Goal: Check status: Check status

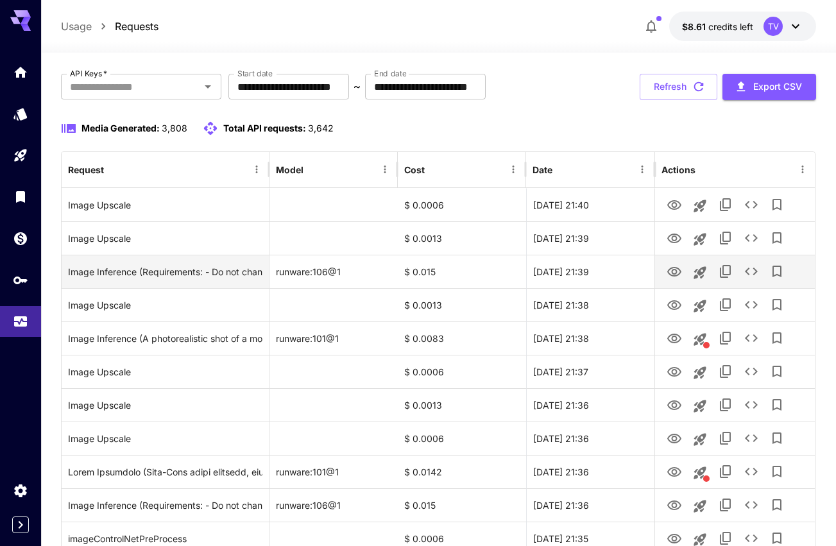
scroll to position [43, 0]
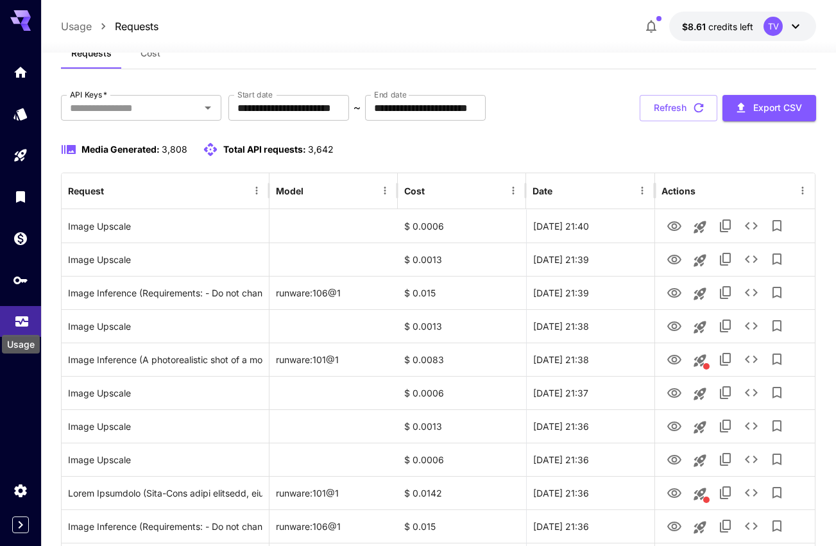
click at [15, 321] on icon "Usage" at bounding box center [21, 320] width 13 height 6
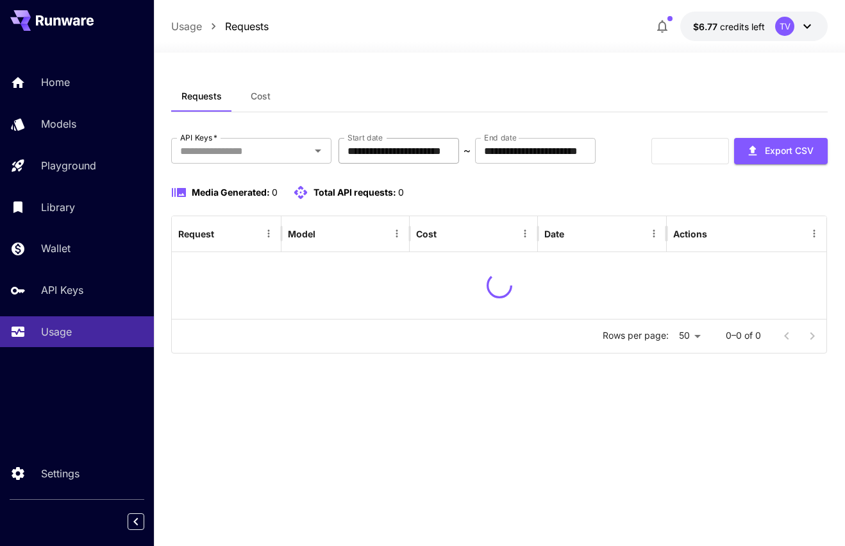
click at [459, 147] on input "**********" at bounding box center [399, 151] width 121 height 26
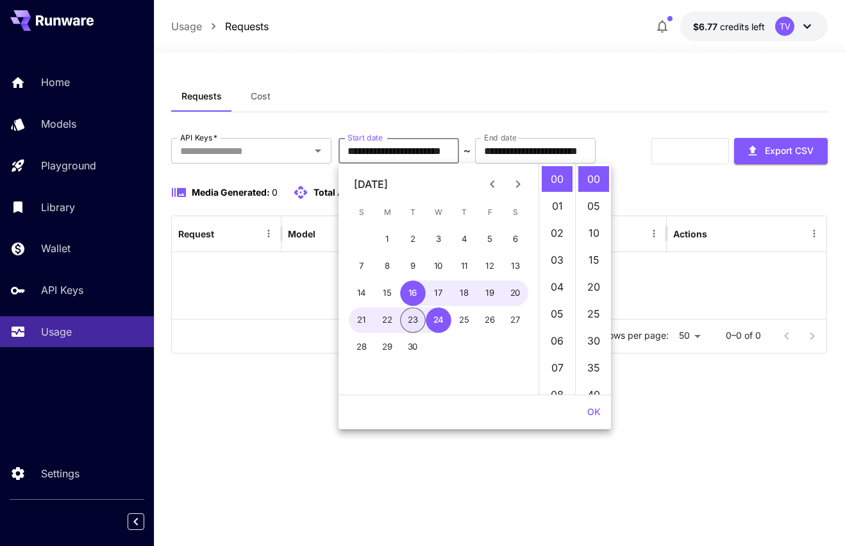
click at [405, 327] on button "23" at bounding box center [413, 320] width 26 height 26
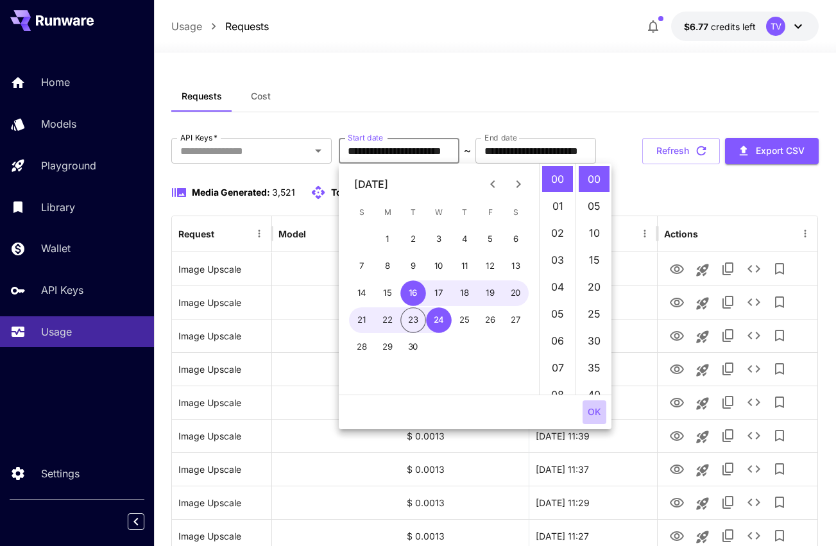
click at [589, 413] on button "OK" at bounding box center [594, 412] width 24 height 24
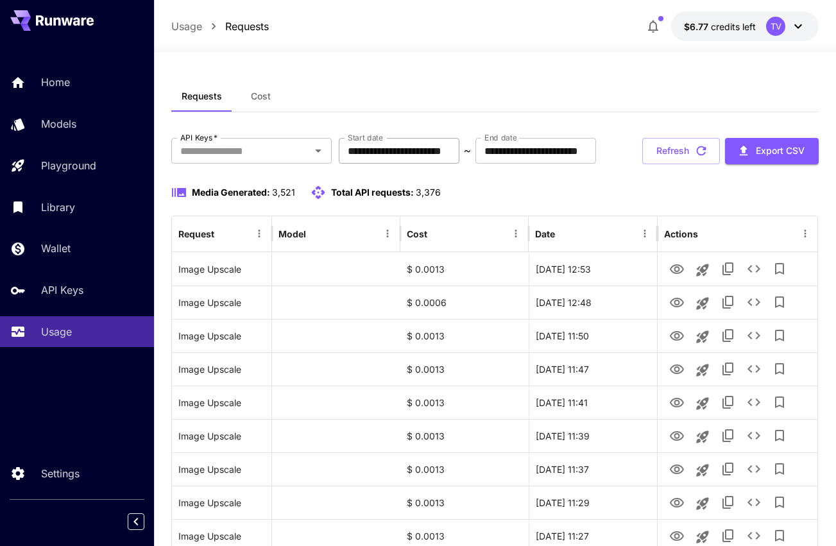
click at [456, 144] on input "**********" at bounding box center [399, 151] width 121 height 26
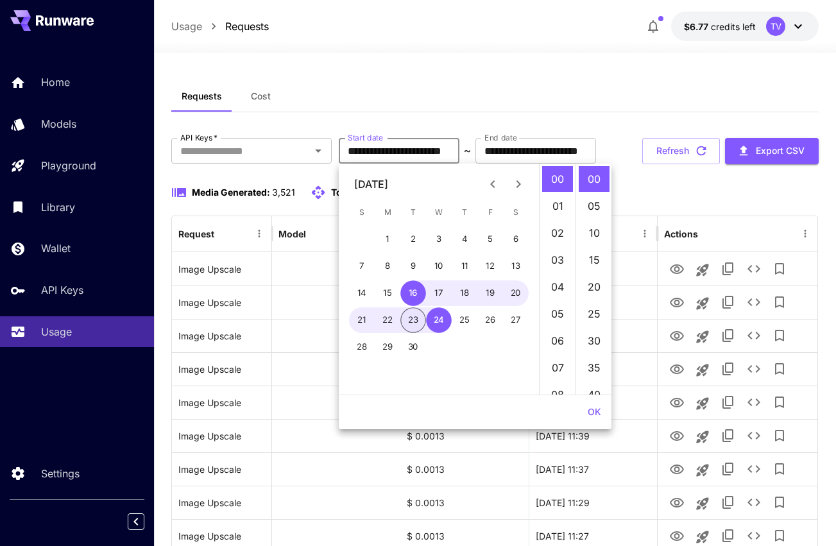
click at [415, 317] on button "23" at bounding box center [413, 320] width 26 height 26
type input "**********"
click at [592, 412] on button "OK" at bounding box center [594, 412] width 24 height 24
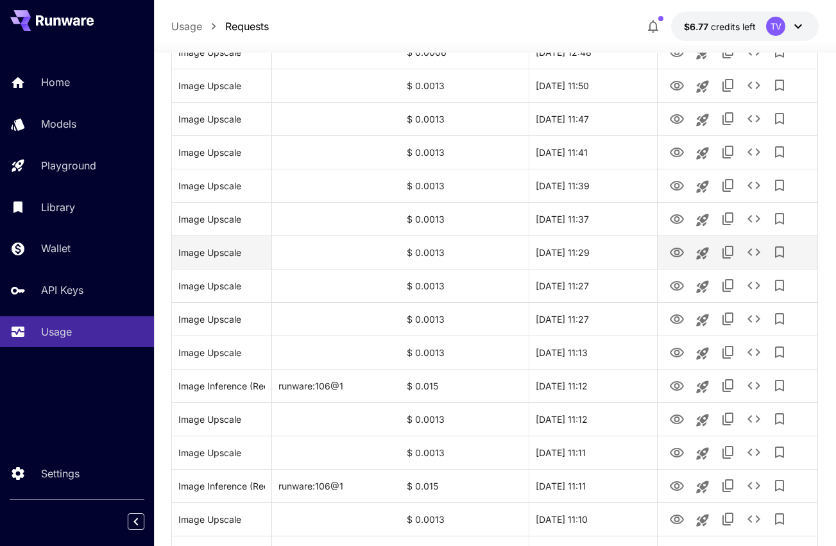
scroll to position [271, 0]
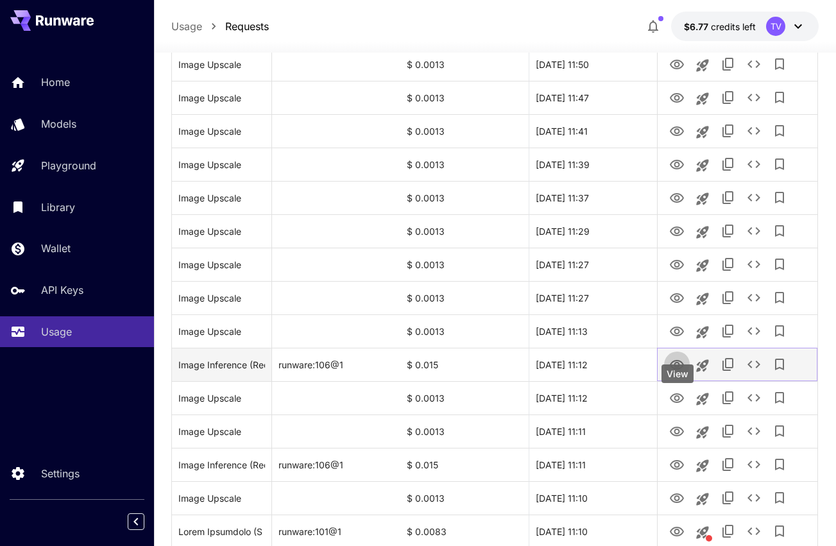
click at [677, 369] on icon "View" at bounding box center [676, 365] width 14 height 10
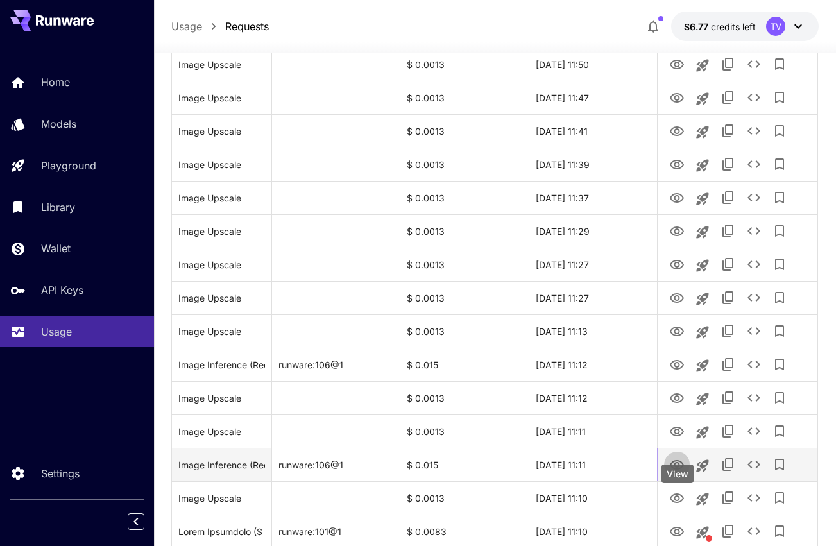
click at [675, 469] on icon "View" at bounding box center [676, 465] width 14 height 10
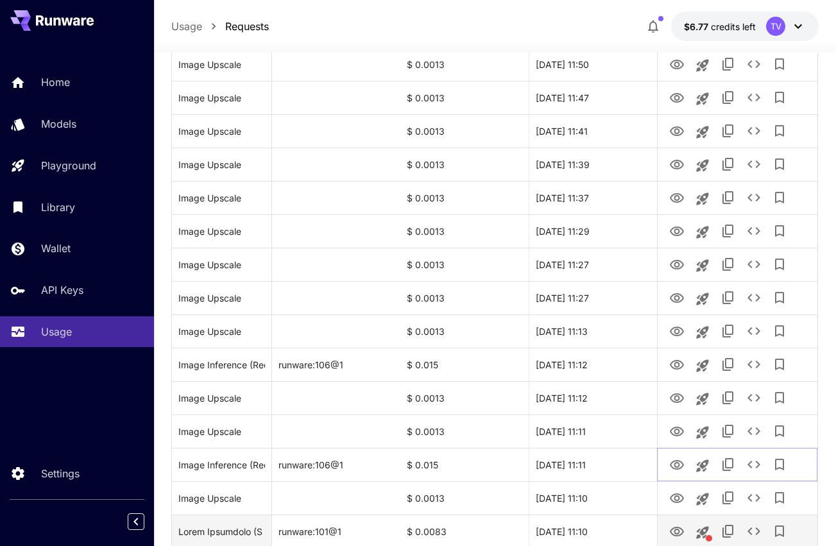
scroll to position [357, 0]
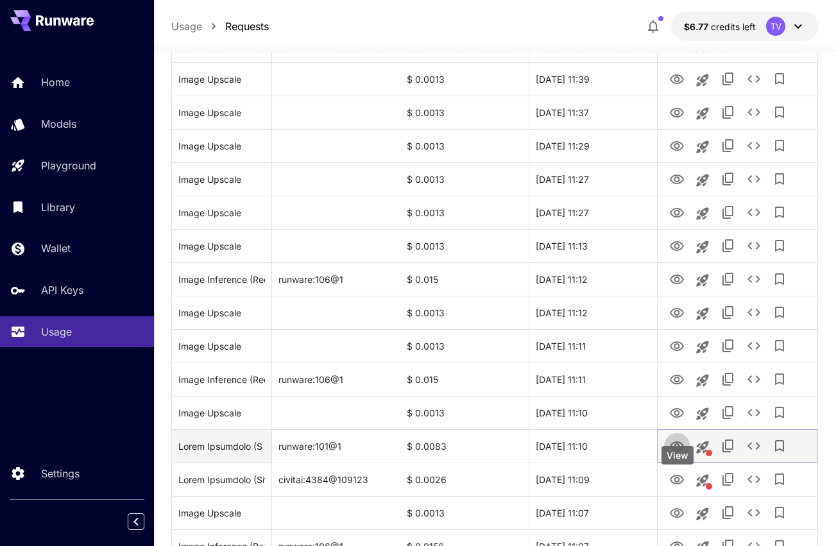
click at [676, 451] on icon "View" at bounding box center [676, 446] width 14 height 10
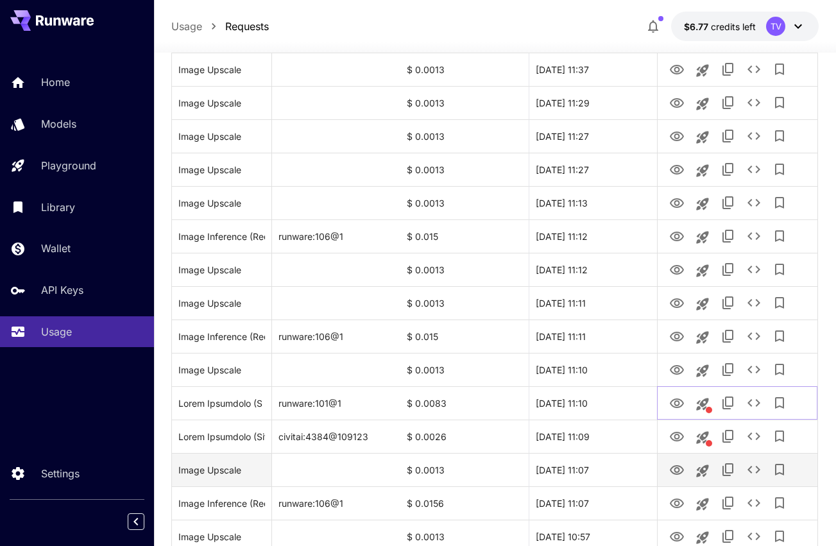
scroll to position [442, 0]
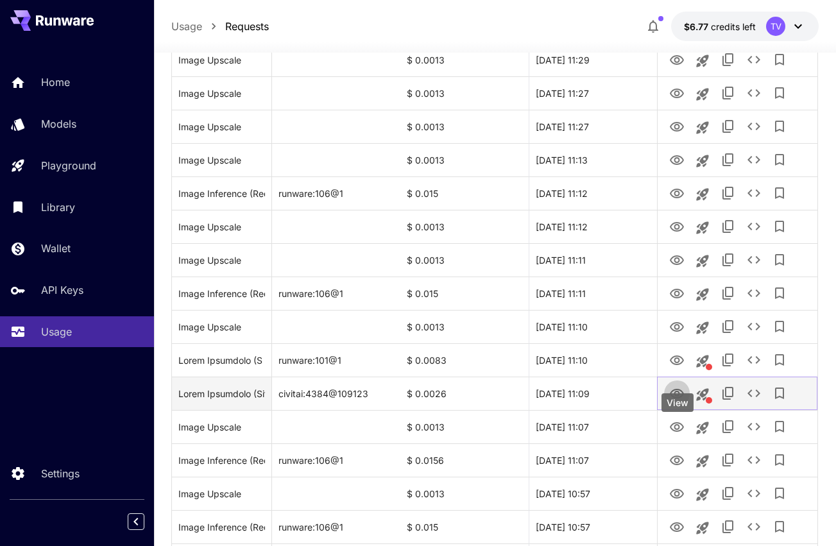
click at [673, 401] on icon "View" at bounding box center [676, 393] width 15 height 15
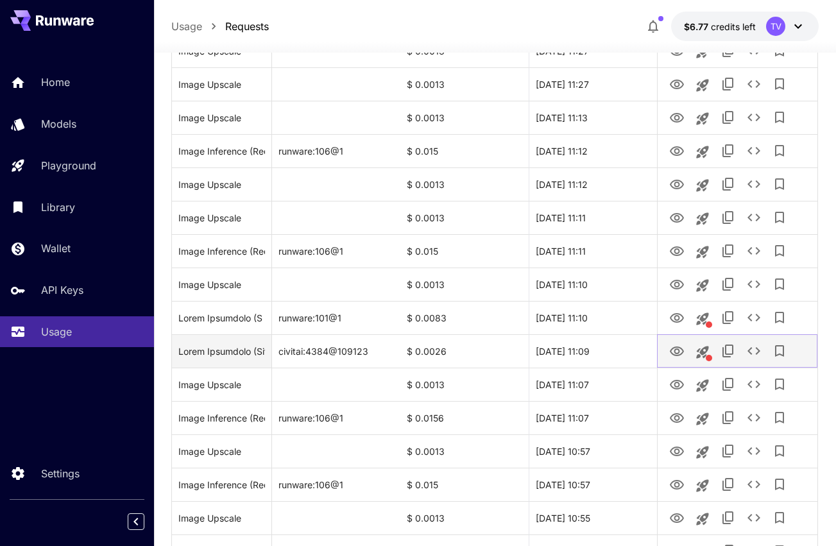
scroll to position [507, 0]
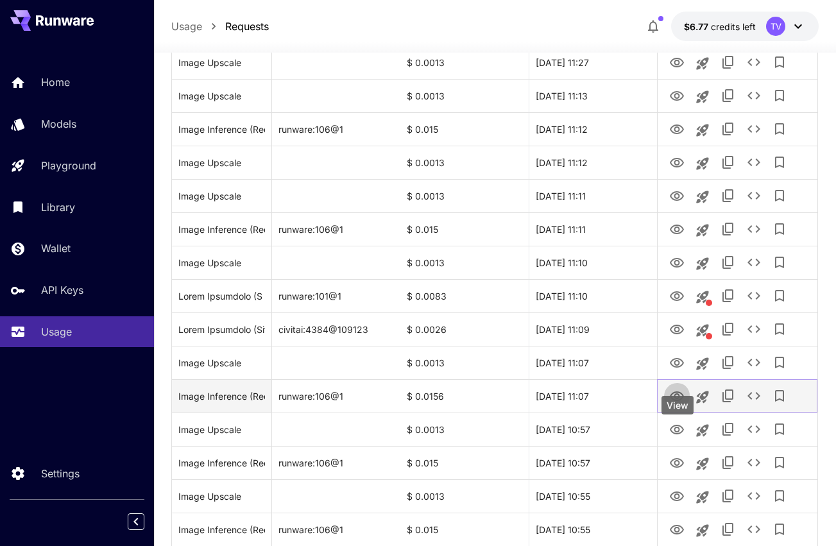
click at [676, 401] on icon "View" at bounding box center [676, 396] width 14 height 10
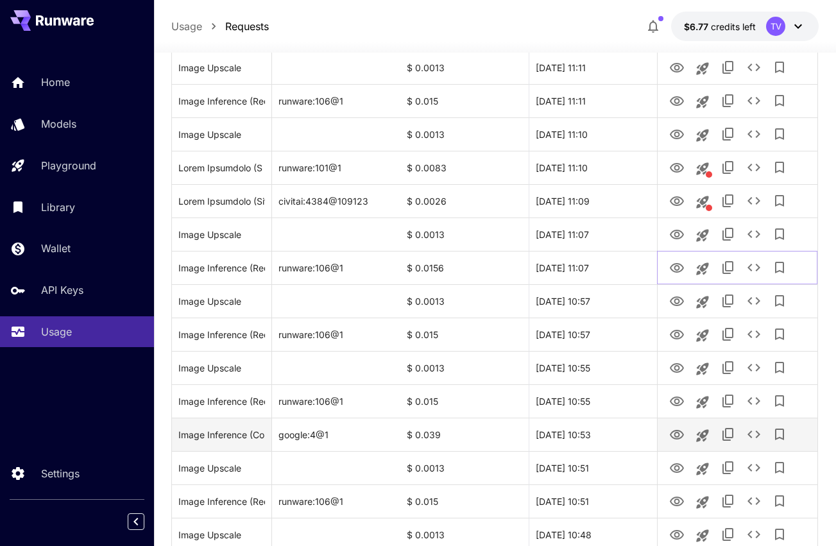
scroll to position [656, 0]
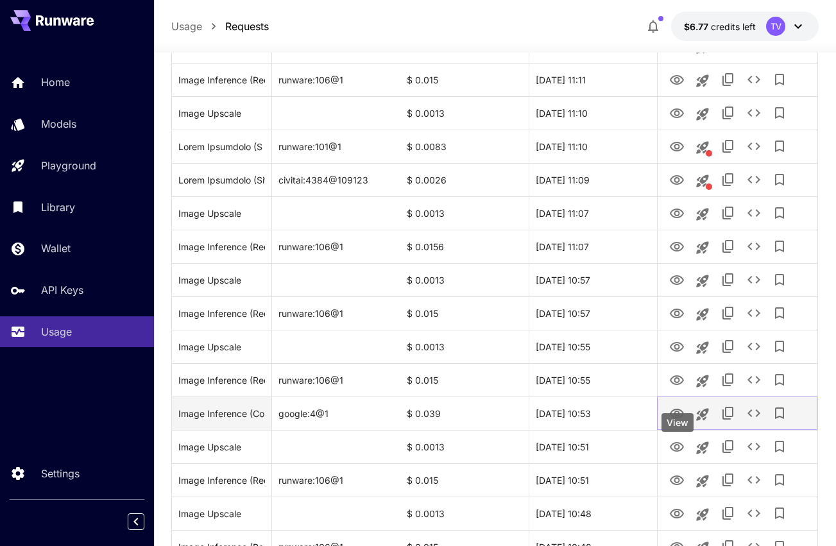
click at [678, 418] on icon "View" at bounding box center [676, 413] width 14 height 10
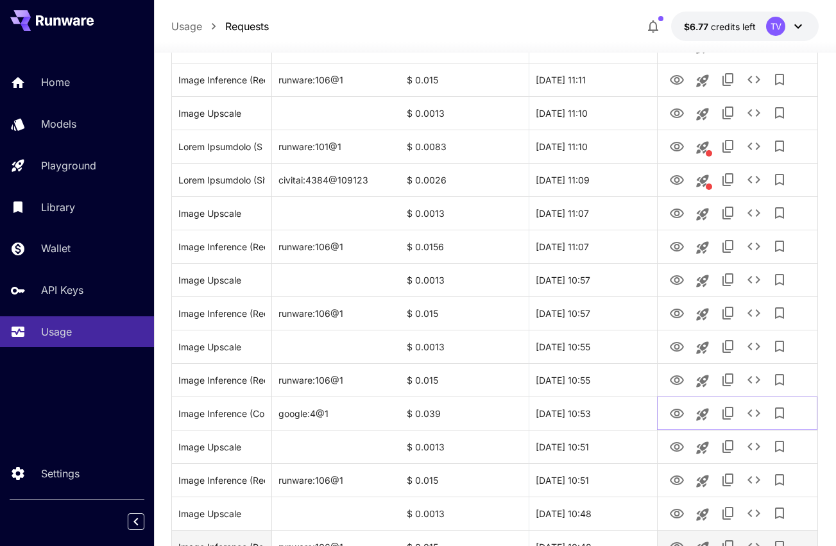
scroll to position [763, 0]
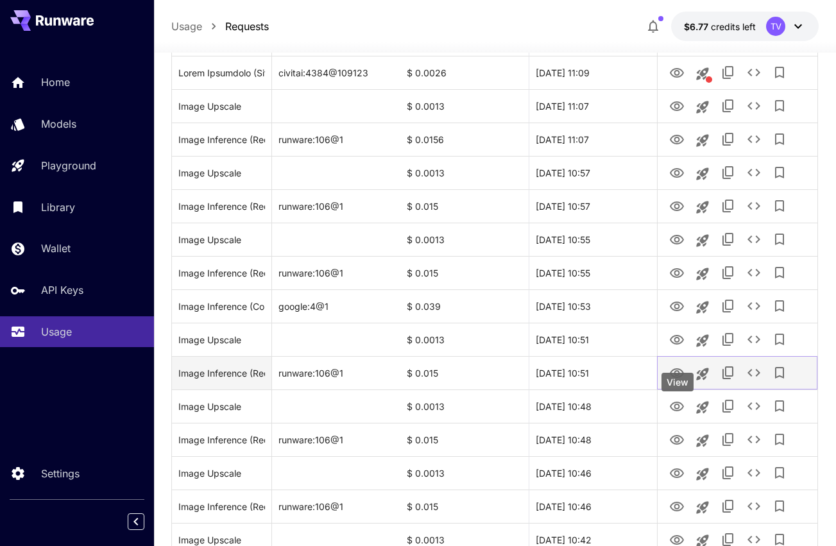
click at [680, 381] on icon "View" at bounding box center [676, 373] width 15 height 15
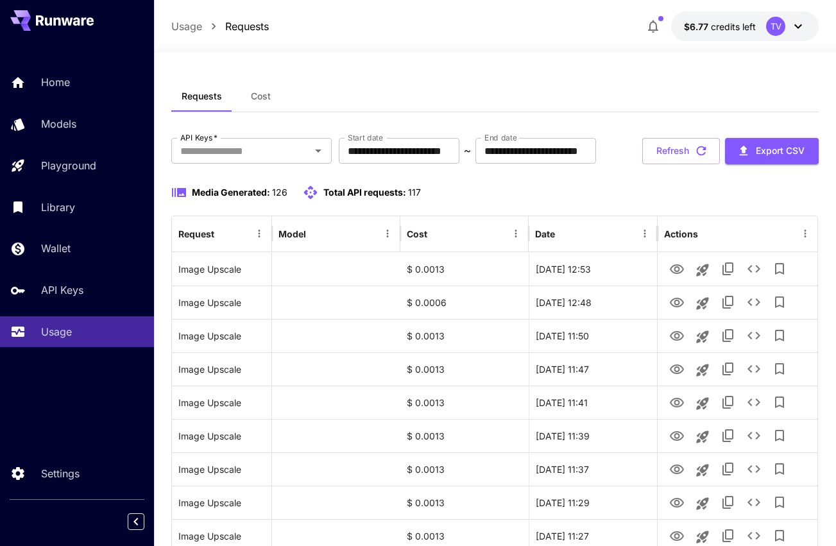
scroll to position [85, 0]
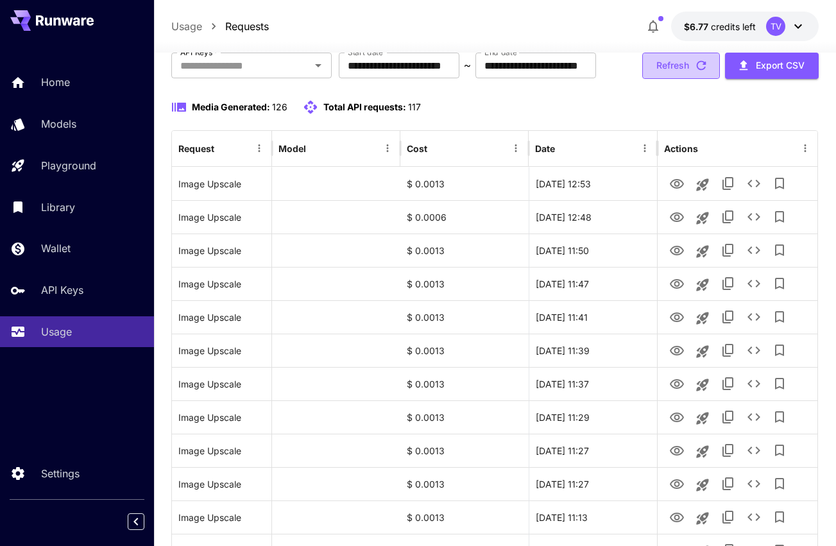
click at [666, 79] on button "Refresh" at bounding box center [681, 66] width 78 height 26
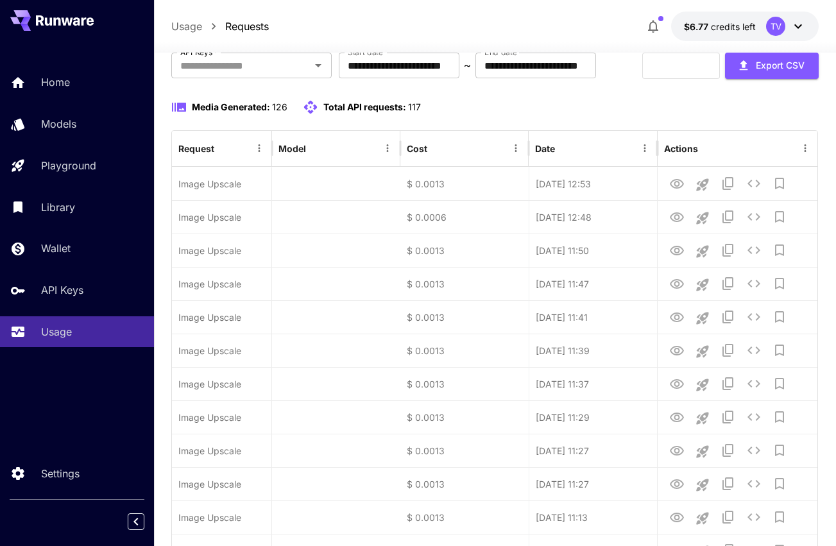
scroll to position [21, 0]
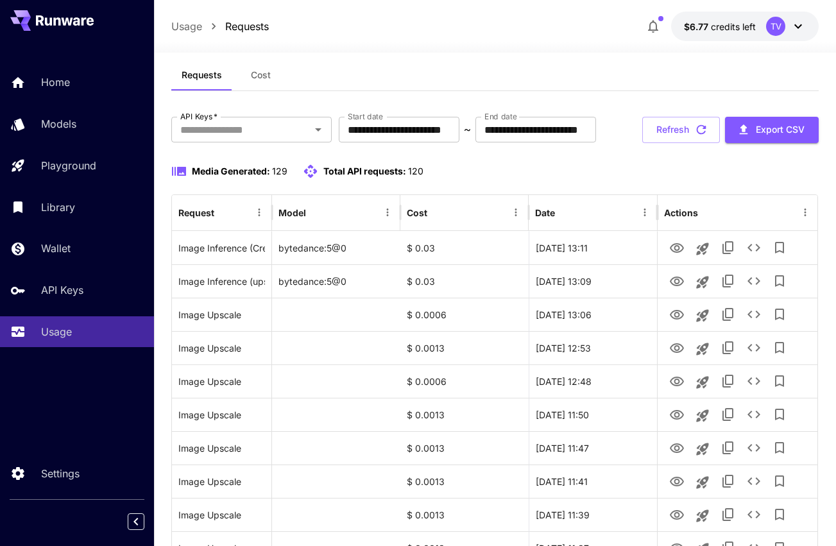
click at [687, 143] on button "Refresh" at bounding box center [681, 130] width 78 height 26
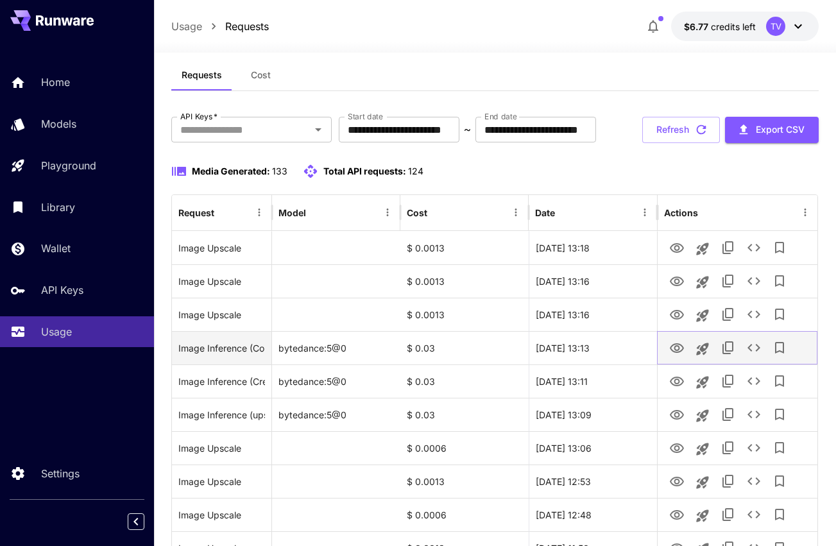
click at [683, 353] on icon "View" at bounding box center [676, 348] width 14 height 10
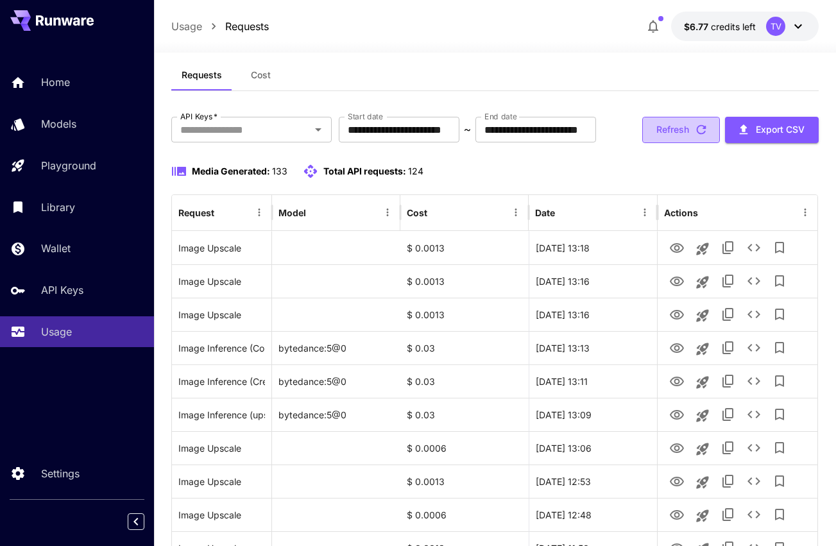
click at [673, 143] on button "Refresh" at bounding box center [681, 130] width 78 height 26
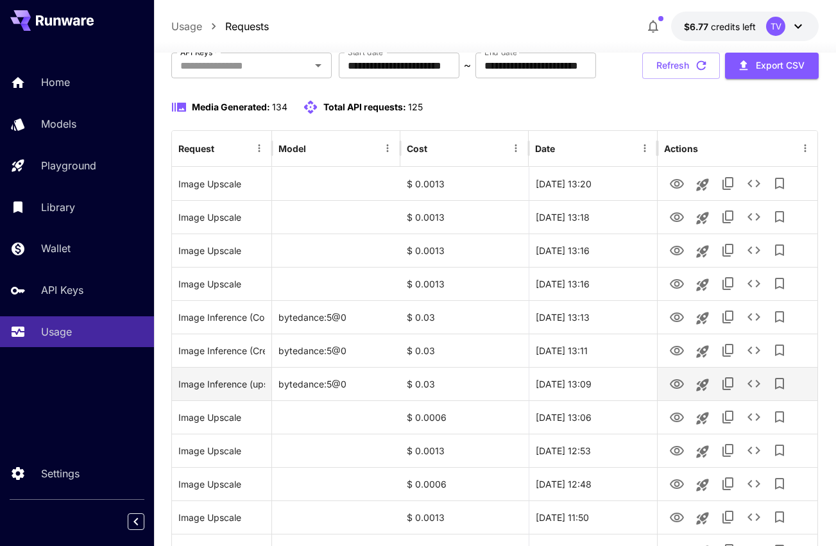
scroll to position [128, 0]
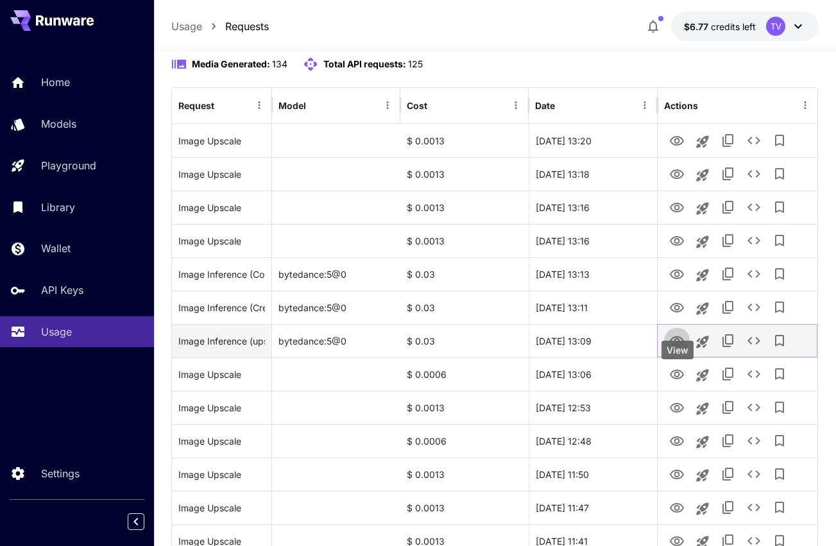
click at [679, 349] on icon "View" at bounding box center [676, 340] width 15 height 15
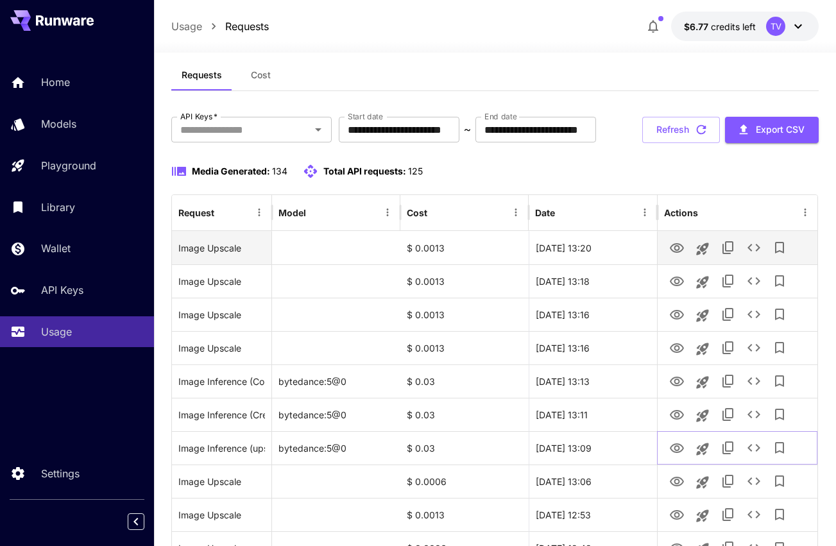
scroll to position [0, 0]
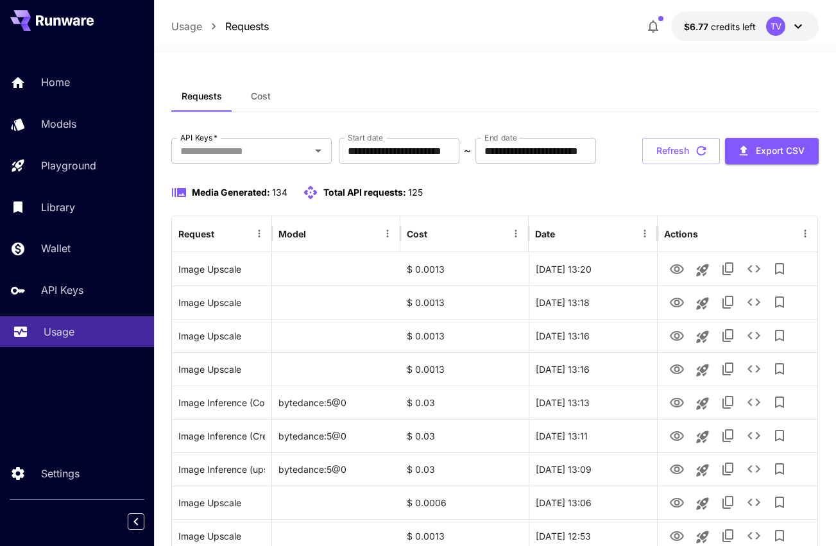
click at [12, 328] on link "Usage" at bounding box center [77, 331] width 154 height 31
click at [577, 146] on input "**********" at bounding box center [535, 151] width 121 height 26
click at [584, 108] on div "Requests Cost" at bounding box center [495, 96] width 648 height 31
click at [459, 153] on input "**********" at bounding box center [399, 151] width 121 height 26
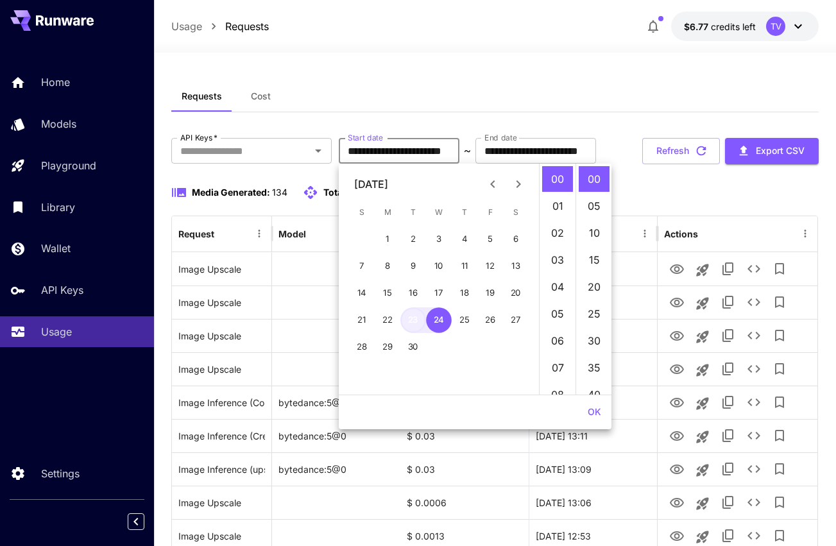
click at [411, 317] on button "23" at bounding box center [413, 320] width 26 height 26
click at [594, 406] on button "OK" at bounding box center [594, 412] width 24 height 24
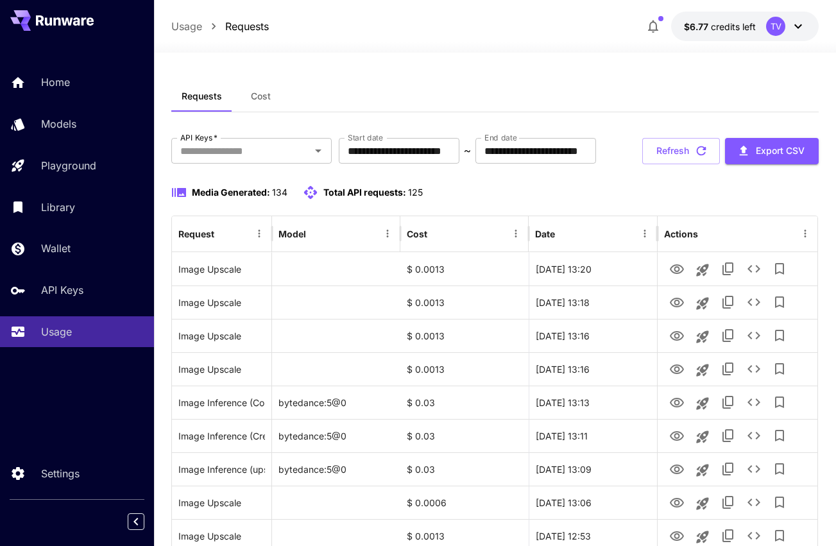
click at [581, 215] on div "Media Generated: 134 Total API requests: 125" at bounding box center [495, 200] width 648 height 31
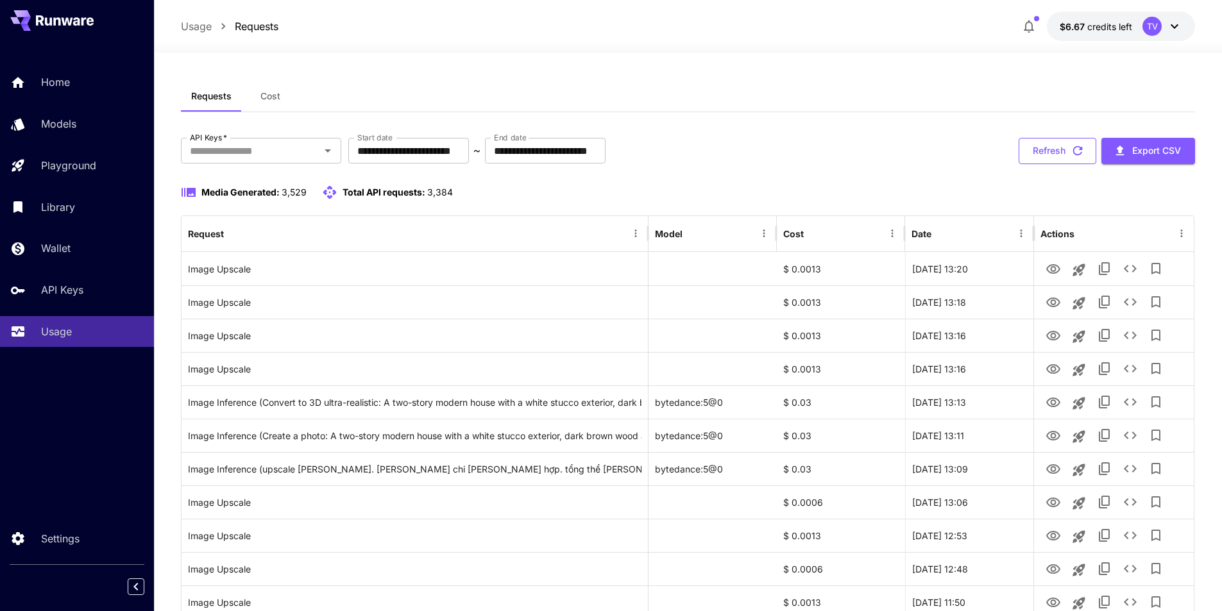
click at [845, 147] on button "Refresh" at bounding box center [1057, 151] width 78 height 26
click at [845, 151] on button "Refresh" at bounding box center [1057, 151] width 78 height 26
click at [31, 336] on link "Usage" at bounding box center [77, 331] width 154 height 31
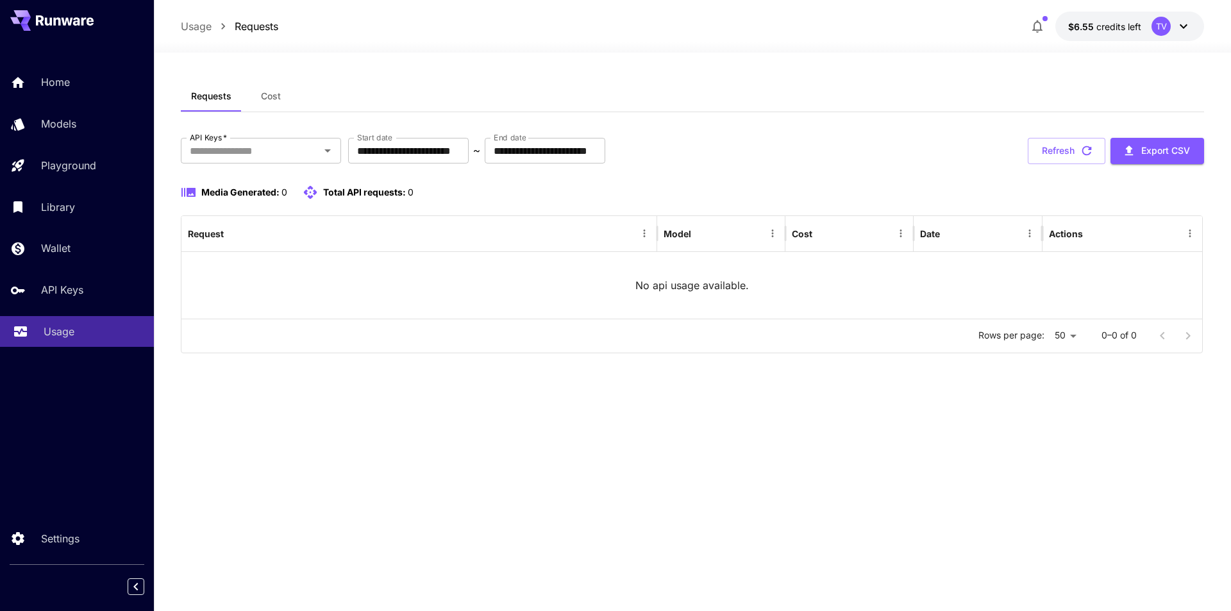
click at [22, 330] on icon at bounding box center [20, 329] width 13 height 6
click at [39, 290] on link "API Keys" at bounding box center [77, 289] width 154 height 31
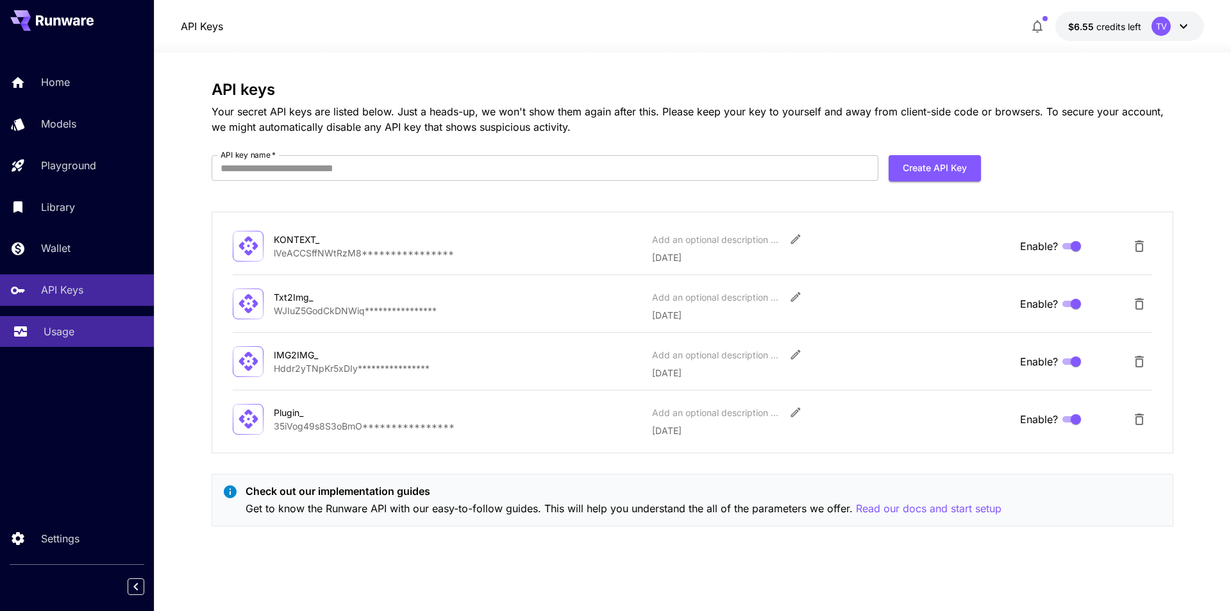
click at [30, 319] on link "Usage" at bounding box center [77, 331] width 154 height 31
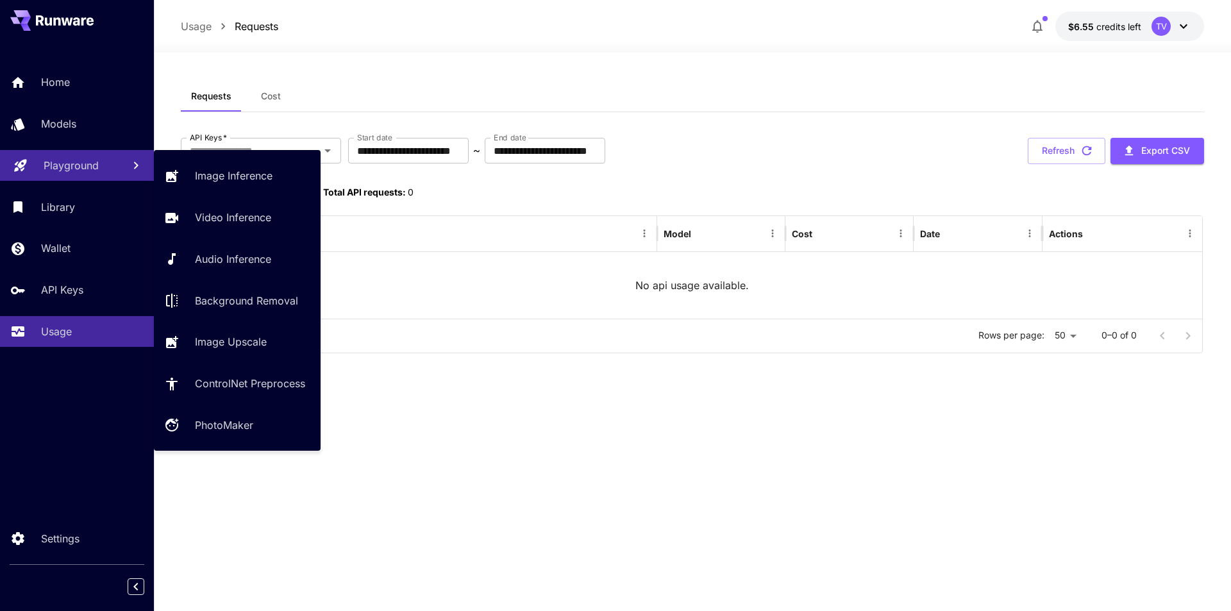
click at [22, 175] on link "Playground" at bounding box center [77, 165] width 154 height 31
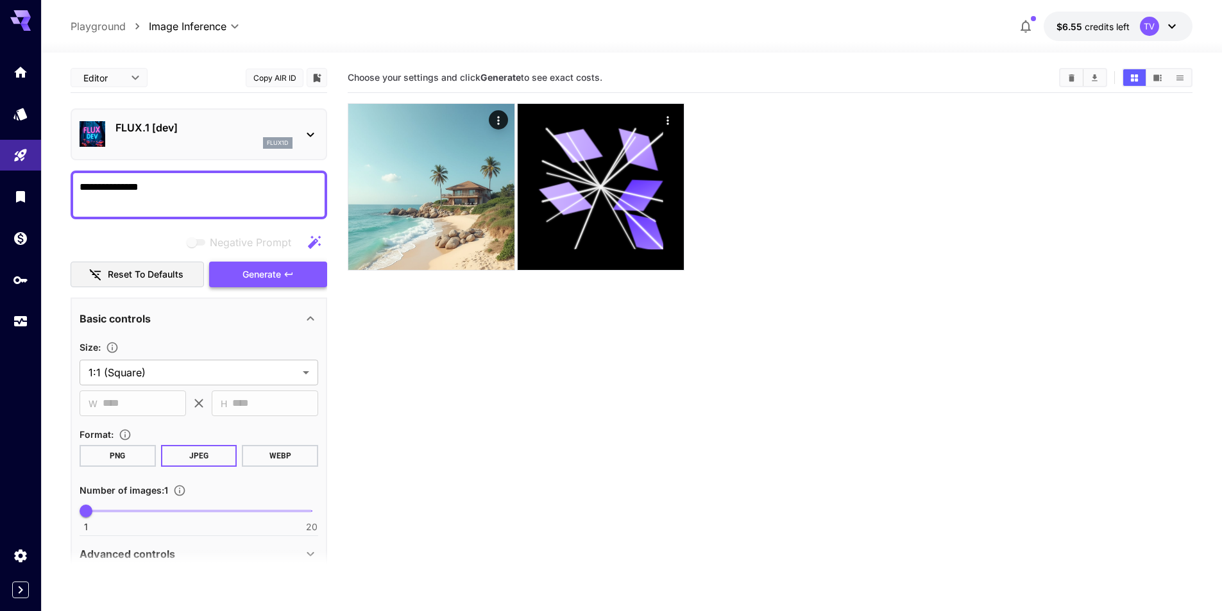
type textarea "**********"
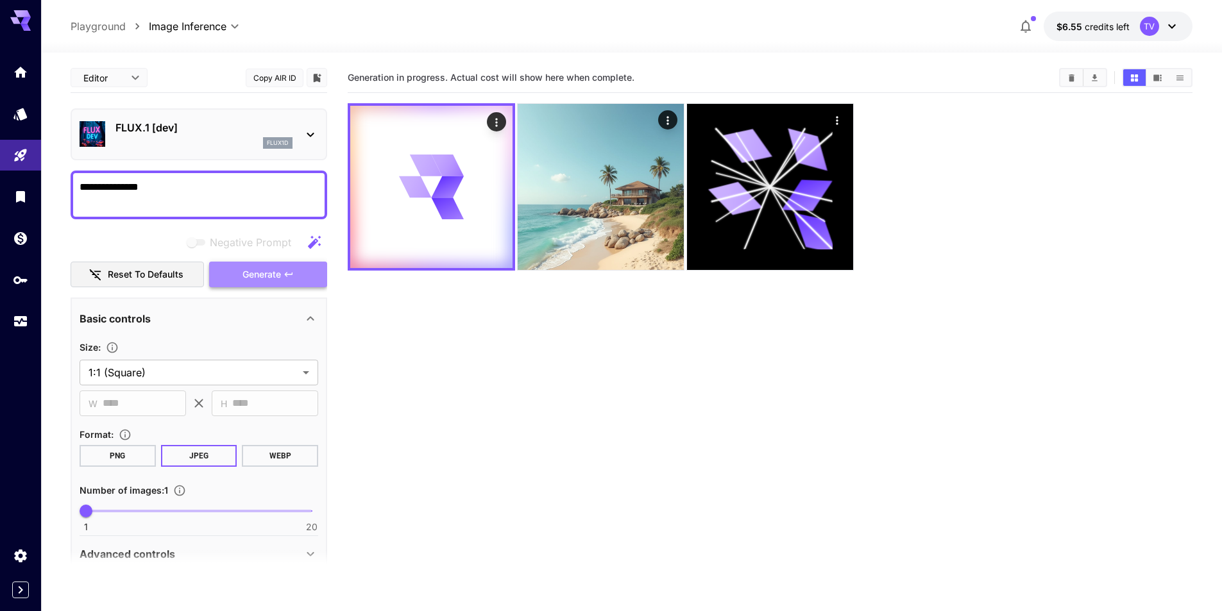
click at [265, 268] on span "Generate" at bounding box center [261, 275] width 38 height 16
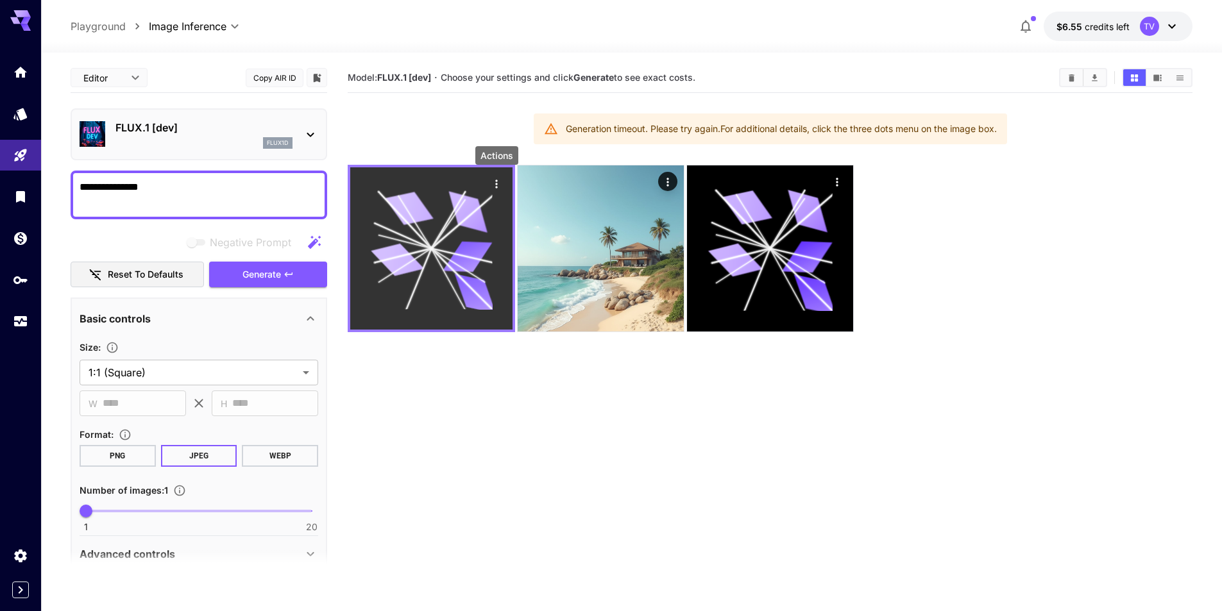
click at [496, 183] on icon "Actions" at bounding box center [496, 184] width 2 height 8
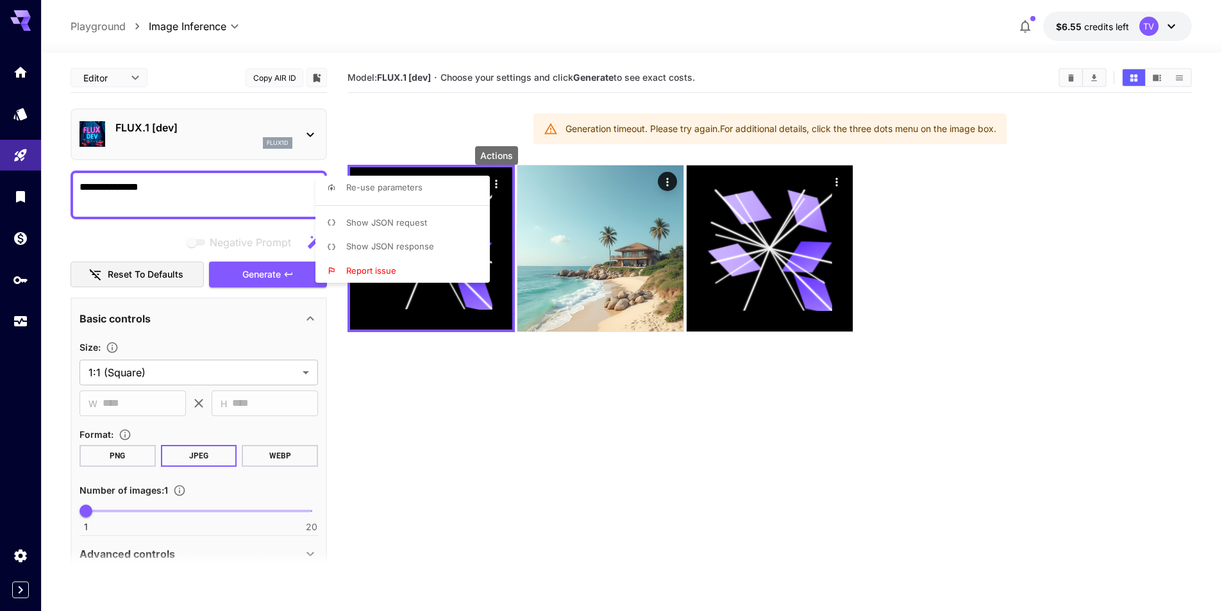
click at [1004, 128] on div at bounding box center [615, 305] width 1231 height 611
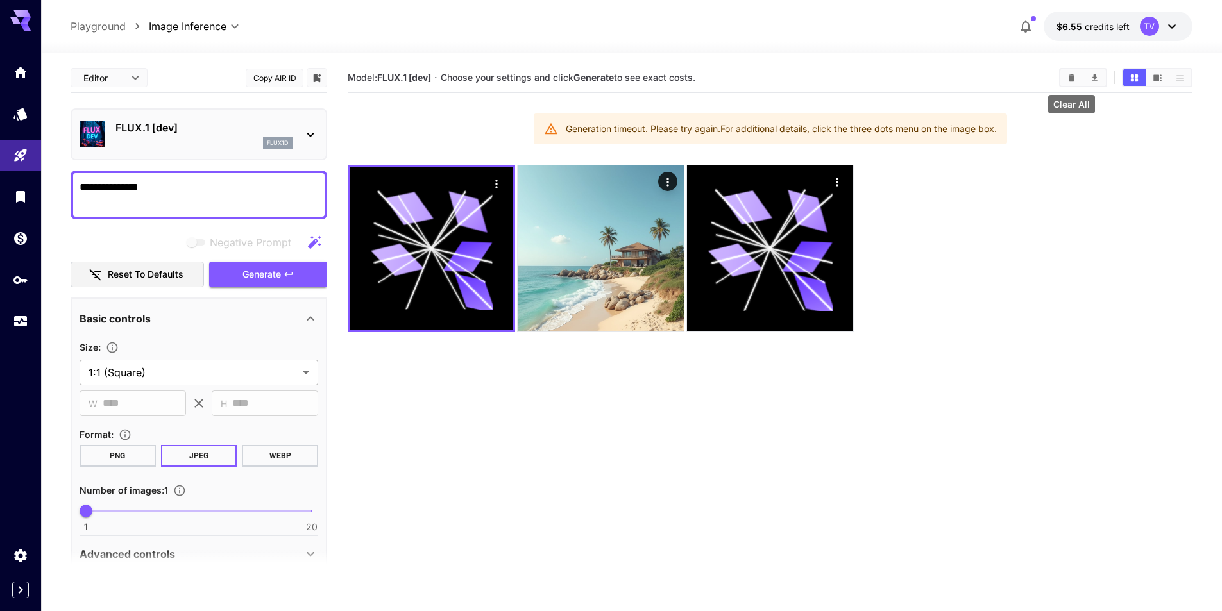
click at [1073, 77] on icon "Clear All" at bounding box center [1071, 77] width 6 height 7
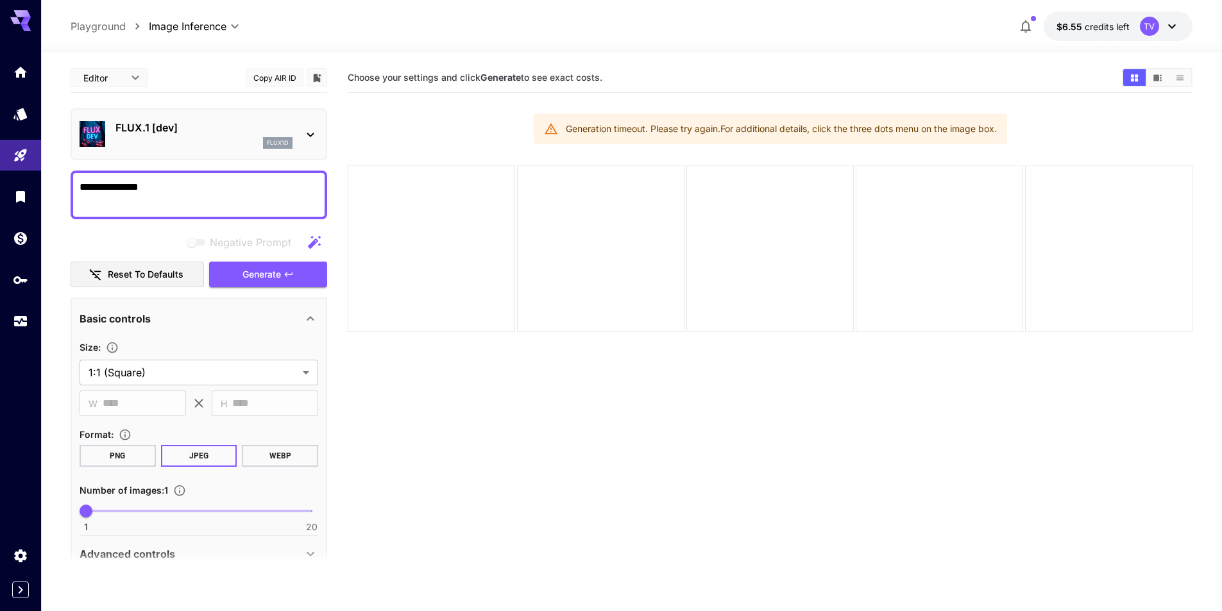
click at [444, 471] on section "Choose your settings and click Generate to see exact costs. Generation timeout.…" at bounding box center [770, 368] width 845 height 611
click at [24, 312] on icon "Usage" at bounding box center [21, 317] width 15 height 15
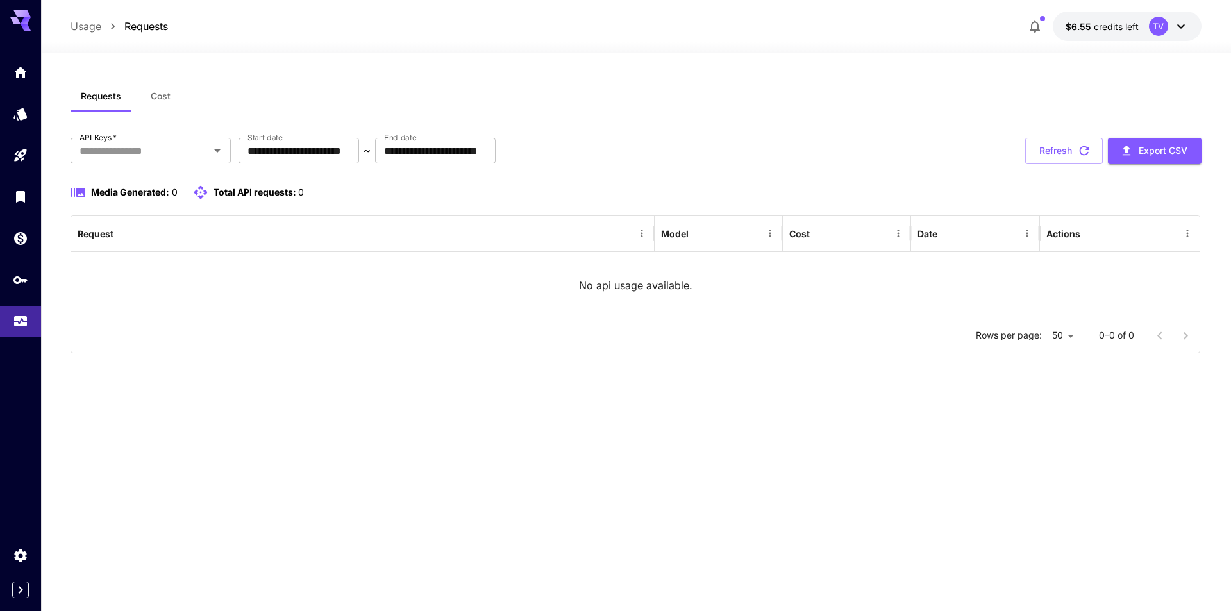
click at [902, 76] on div "**********" at bounding box center [636, 332] width 1131 height 559
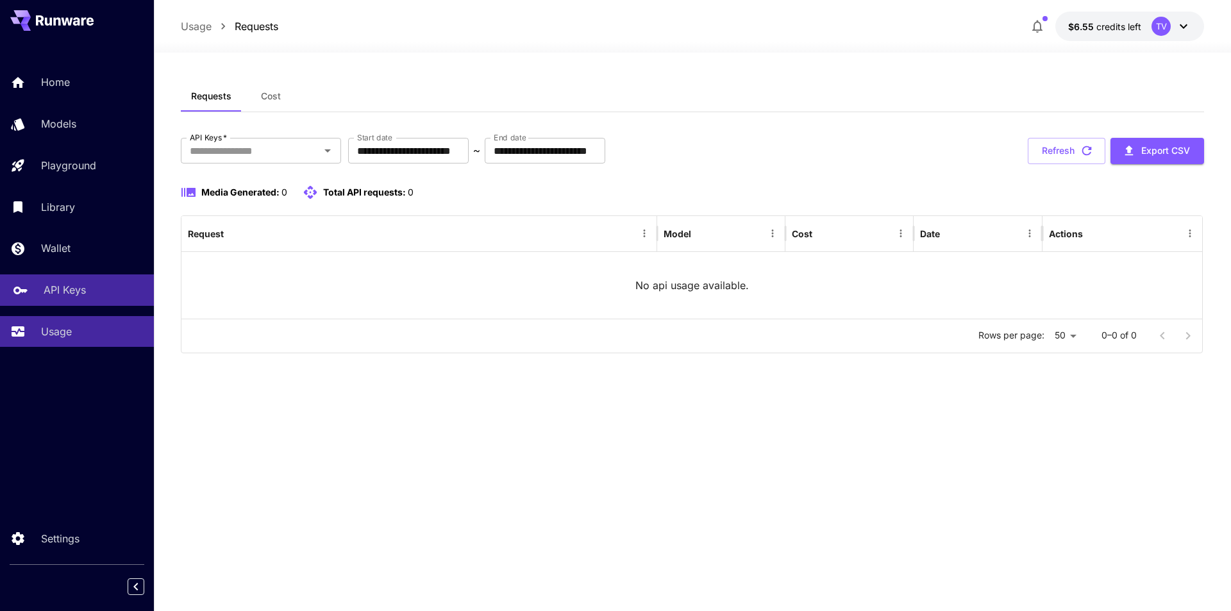
click at [54, 280] on link "API Keys" at bounding box center [77, 289] width 154 height 31
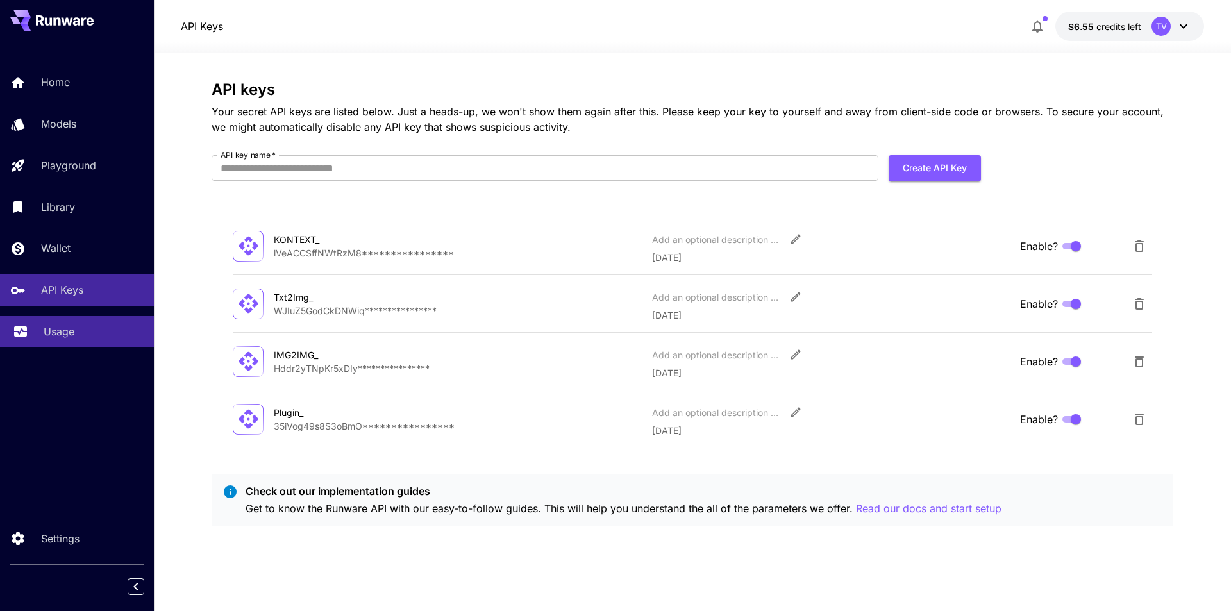
click at [37, 330] on link "Usage" at bounding box center [77, 331] width 154 height 31
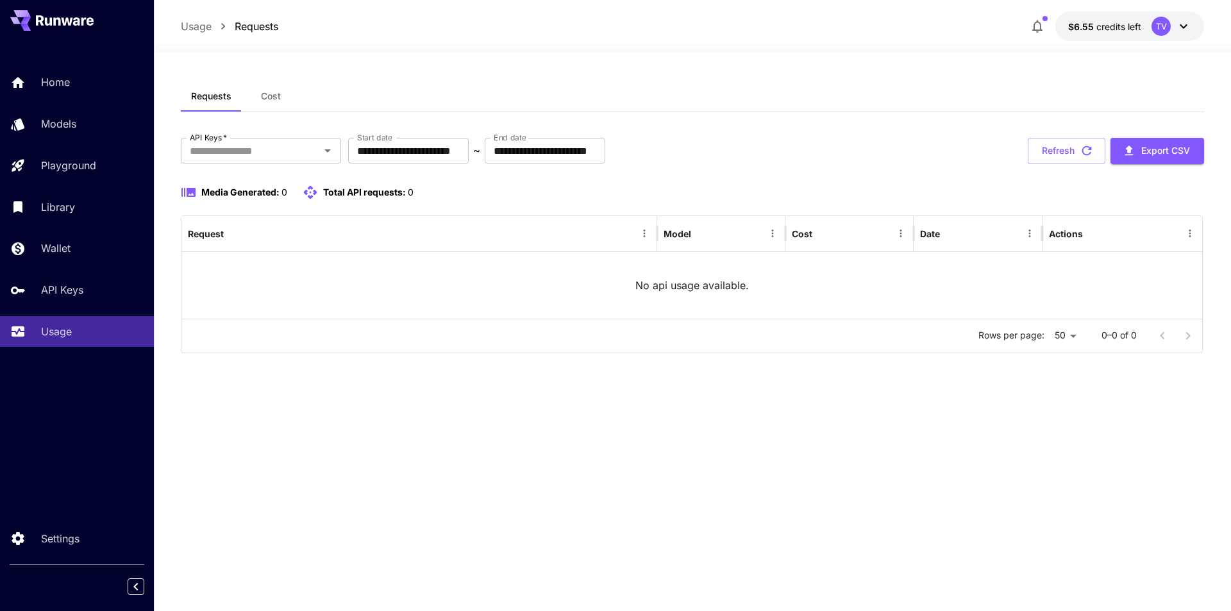
click at [986, 164] on div "**********" at bounding box center [692, 245] width 1023 height 215
click at [1066, 150] on button "Refresh" at bounding box center [1067, 151] width 78 height 26
click at [834, 167] on div "**********" at bounding box center [692, 245] width 1023 height 215
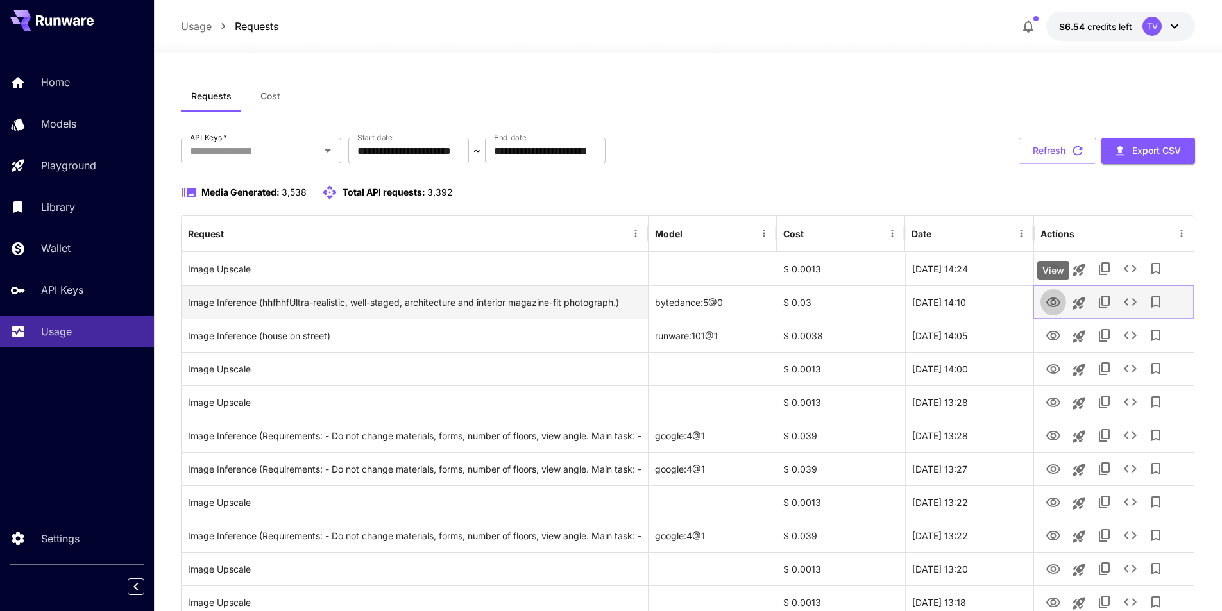
click at [1050, 296] on icon "View" at bounding box center [1052, 302] width 15 height 15
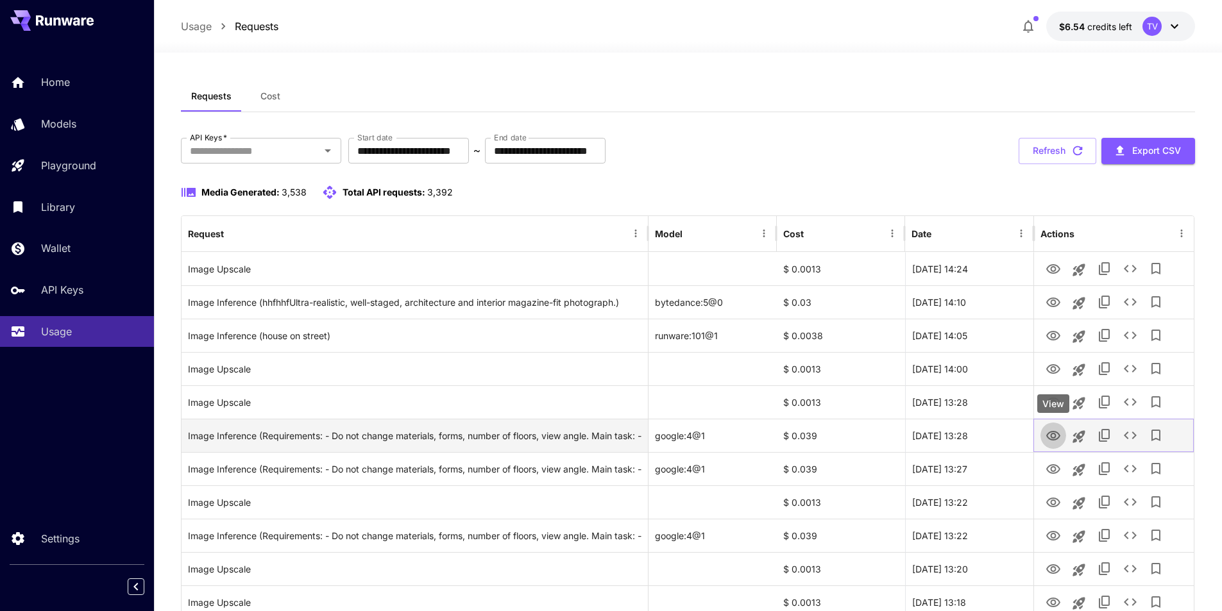
click at [1052, 433] on icon "View" at bounding box center [1052, 435] width 15 height 15
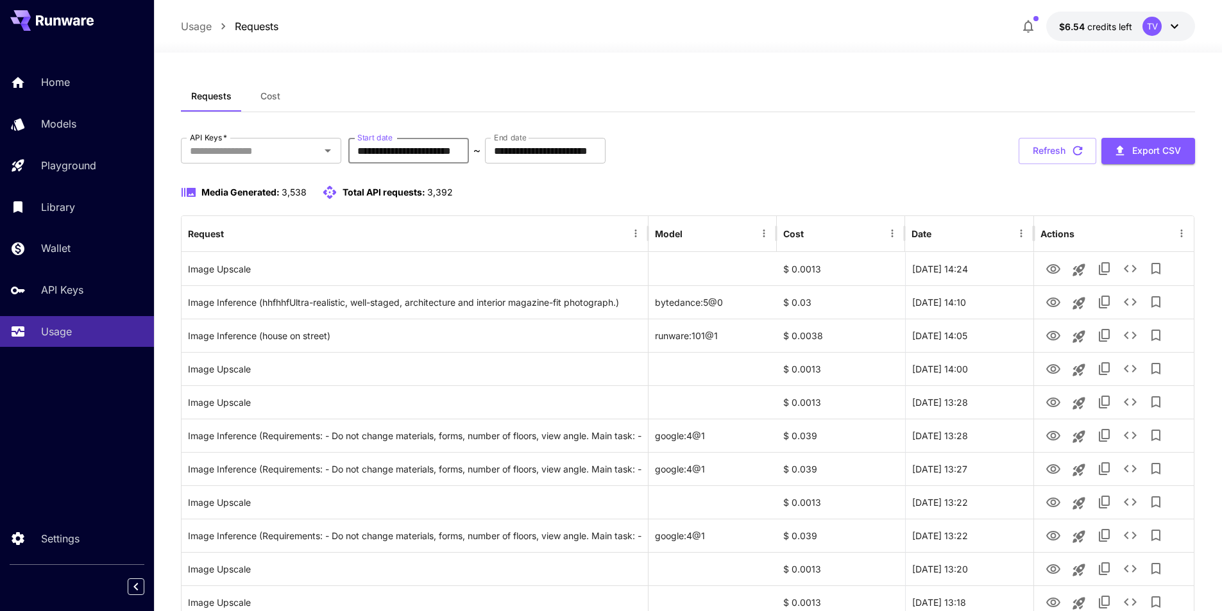
click at [460, 147] on input "**********" at bounding box center [408, 151] width 121 height 26
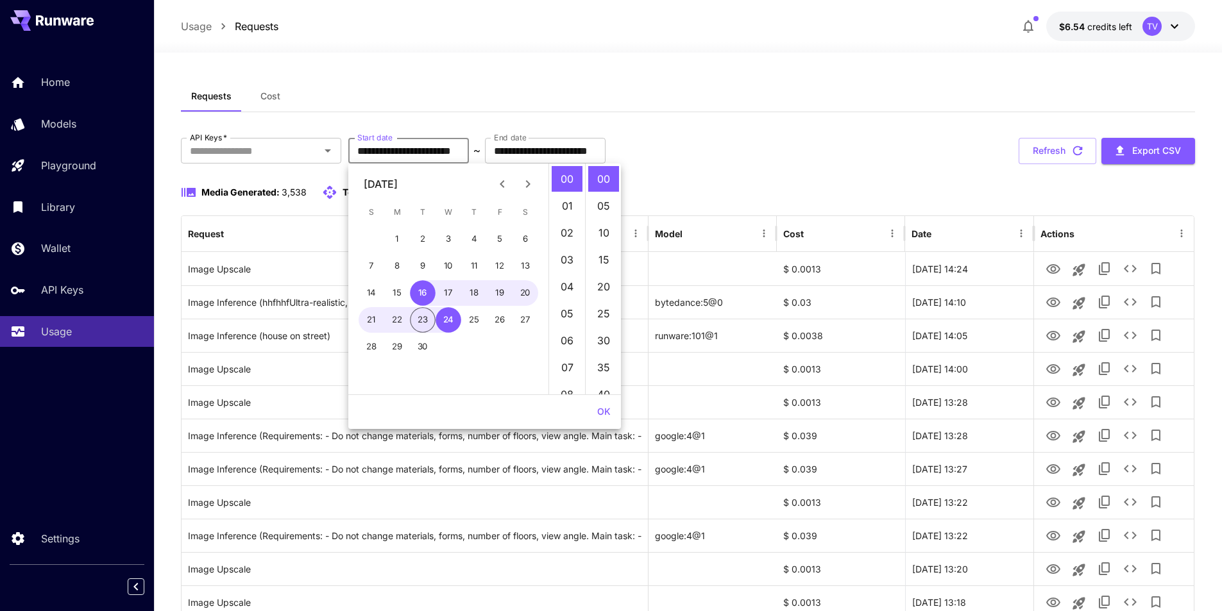
click at [423, 328] on button "23" at bounding box center [423, 320] width 26 height 26
type input "**********"
click at [601, 410] on button "OK" at bounding box center [604, 412] width 24 height 24
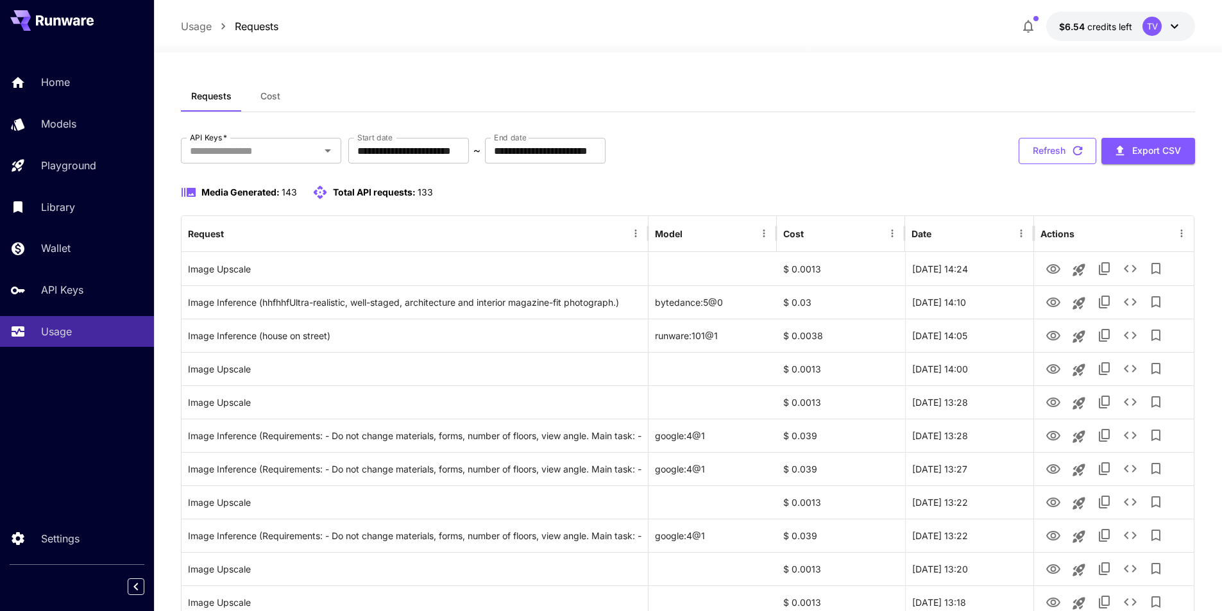
click at [1065, 152] on button "Refresh" at bounding box center [1057, 151] width 78 height 26
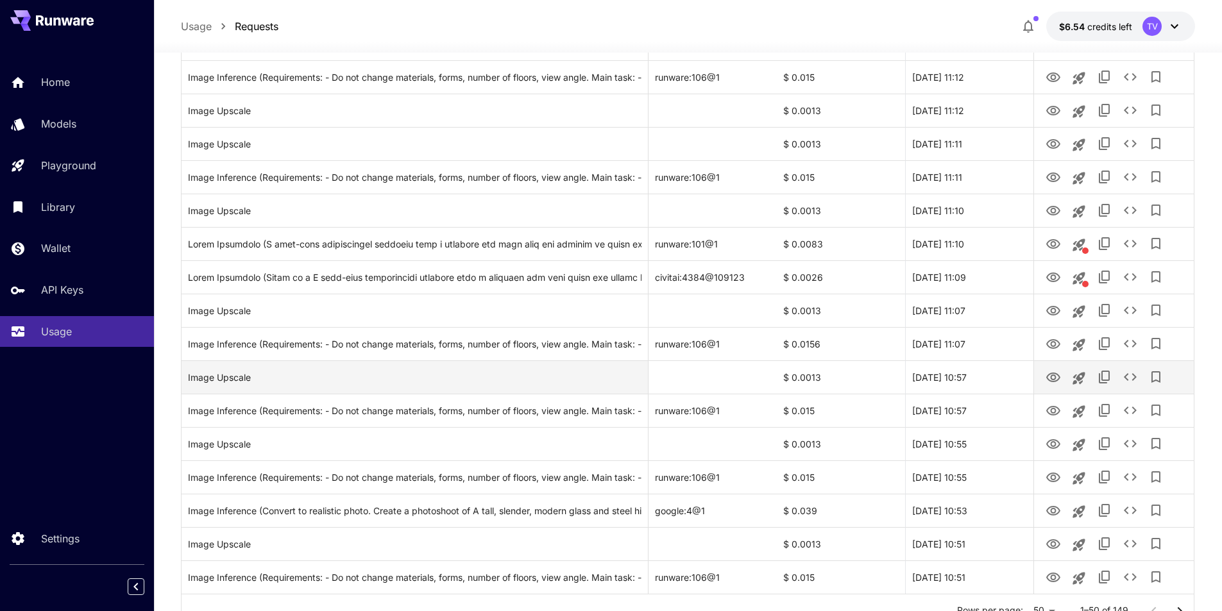
scroll to position [1381, 0]
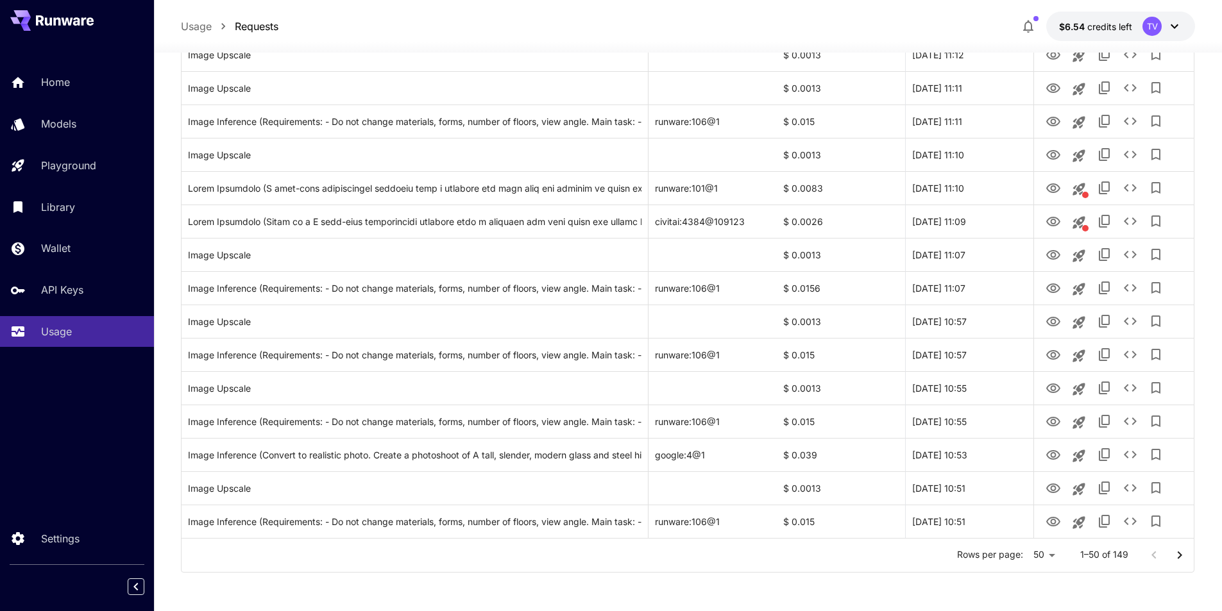
click at [1178, 555] on icon "Go to next page" at bounding box center [1179, 555] width 15 height 15
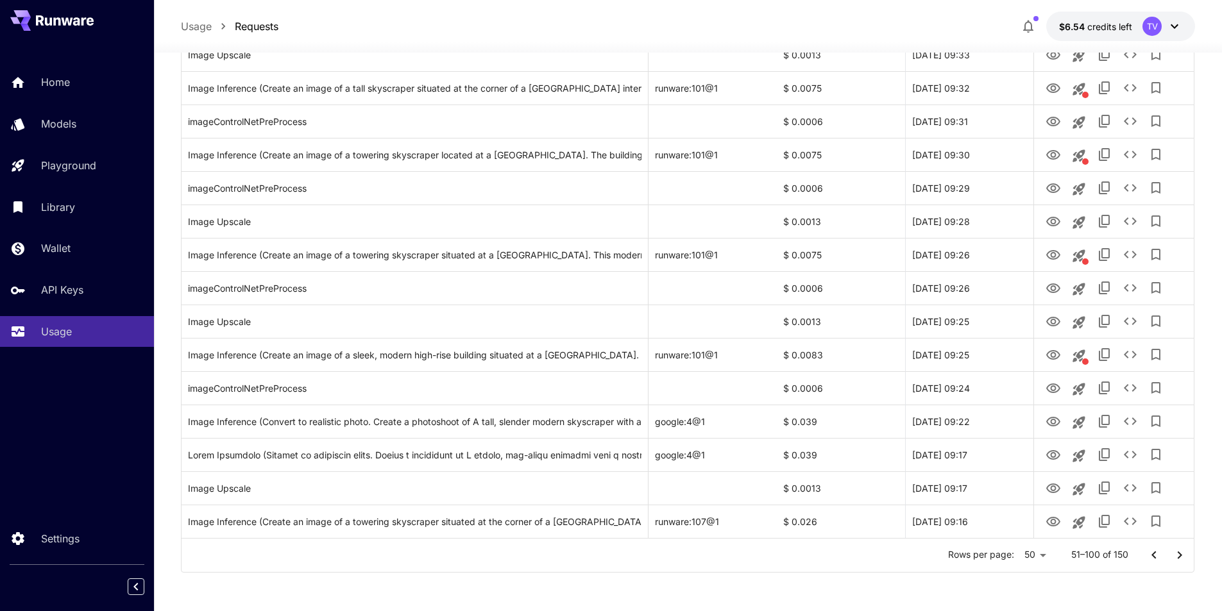
click at [1179, 556] on icon "Go to next page" at bounding box center [1179, 555] width 4 height 8
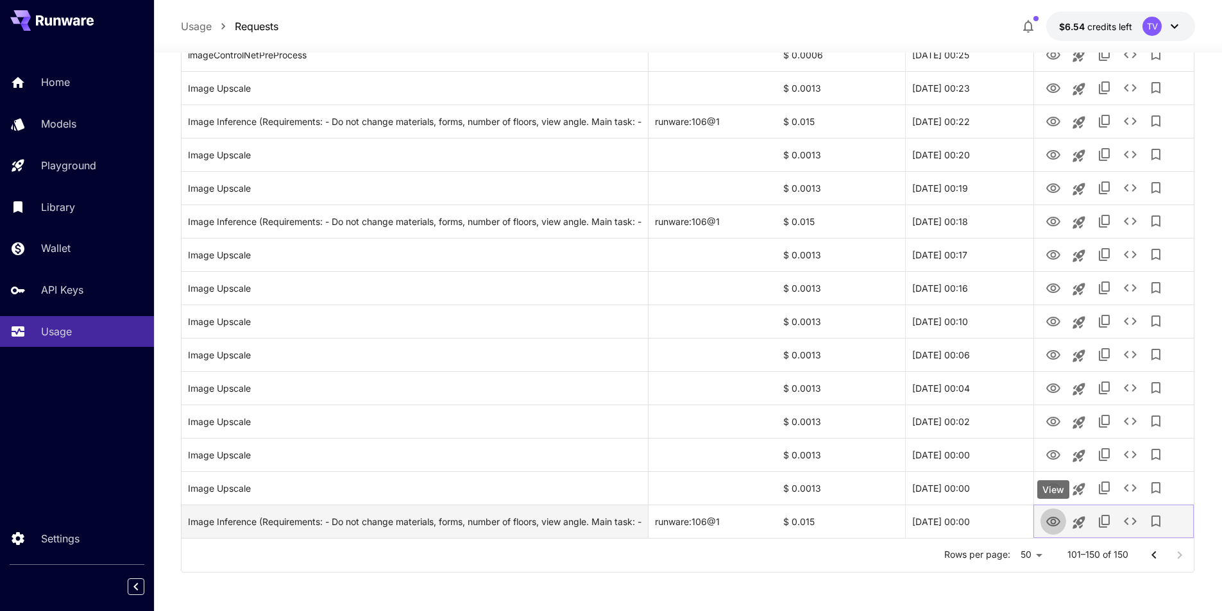
click at [1050, 523] on icon "View" at bounding box center [1052, 521] width 15 height 15
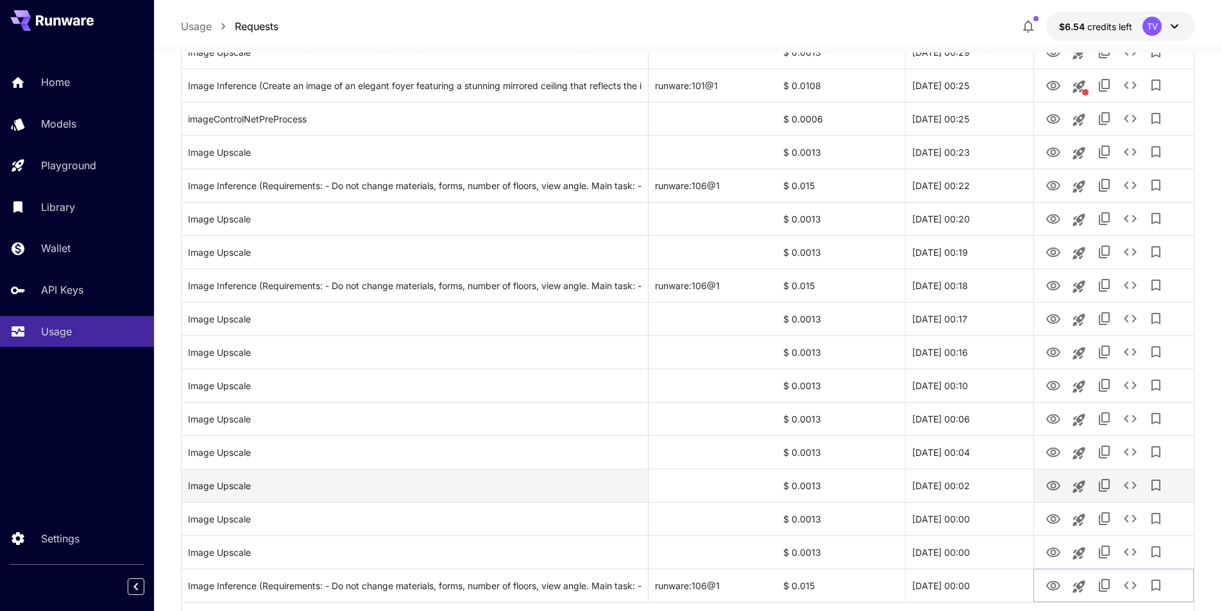
scroll to position [1296, 0]
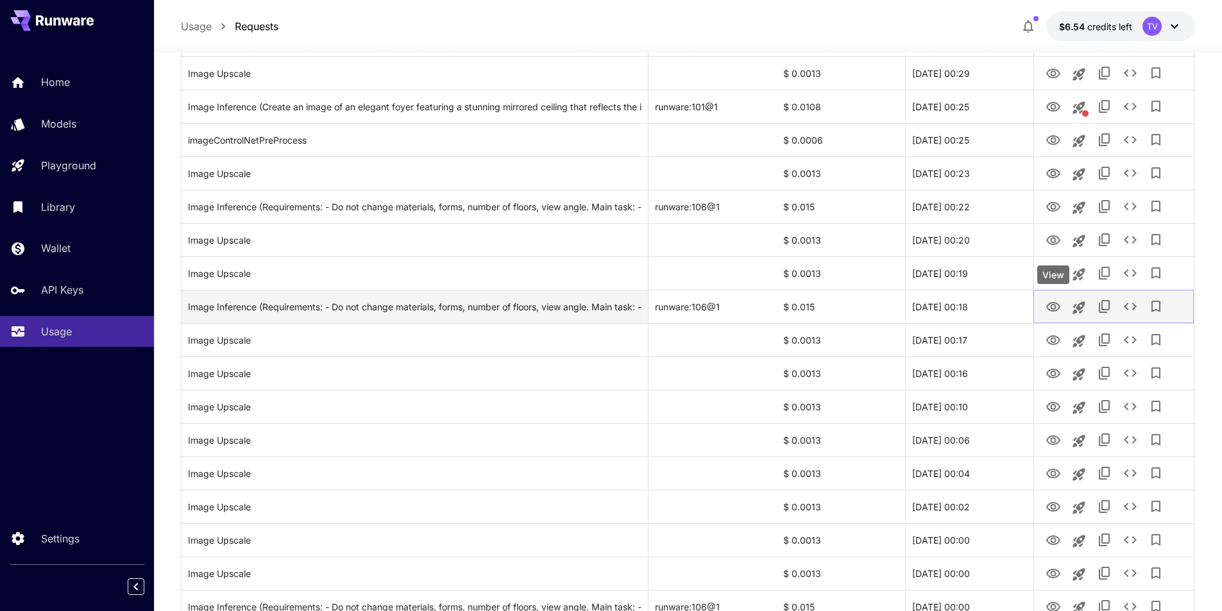
click at [1059, 303] on icon "View" at bounding box center [1052, 306] width 15 height 15
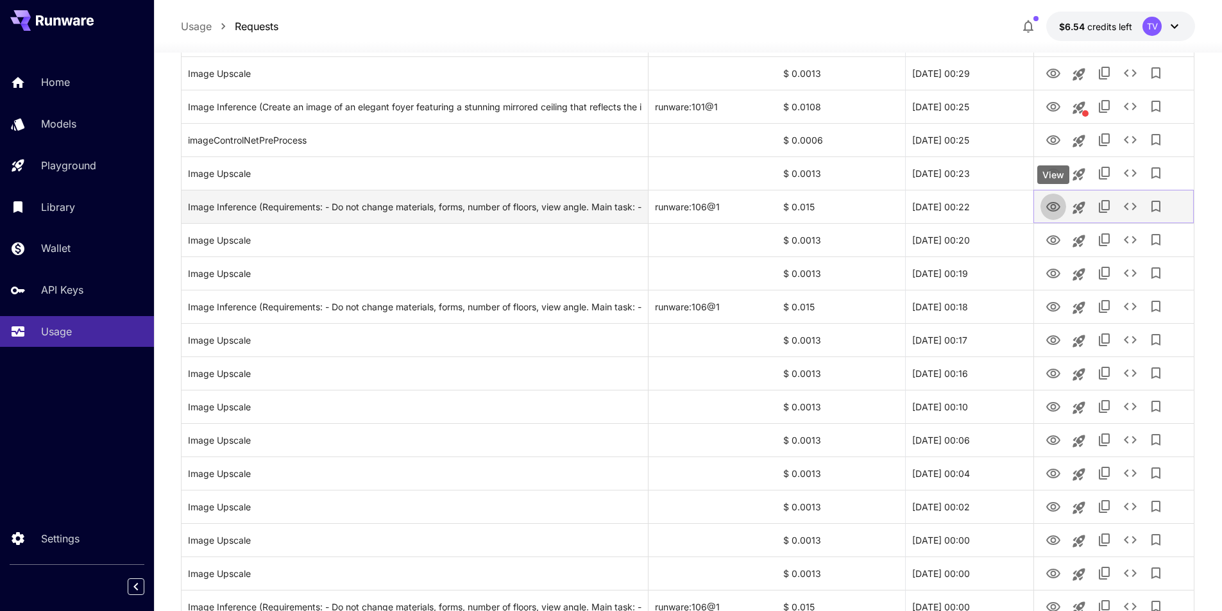
click at [1054, 204] on icon "View" at bounding box center [1052, 206] width 15 height 15
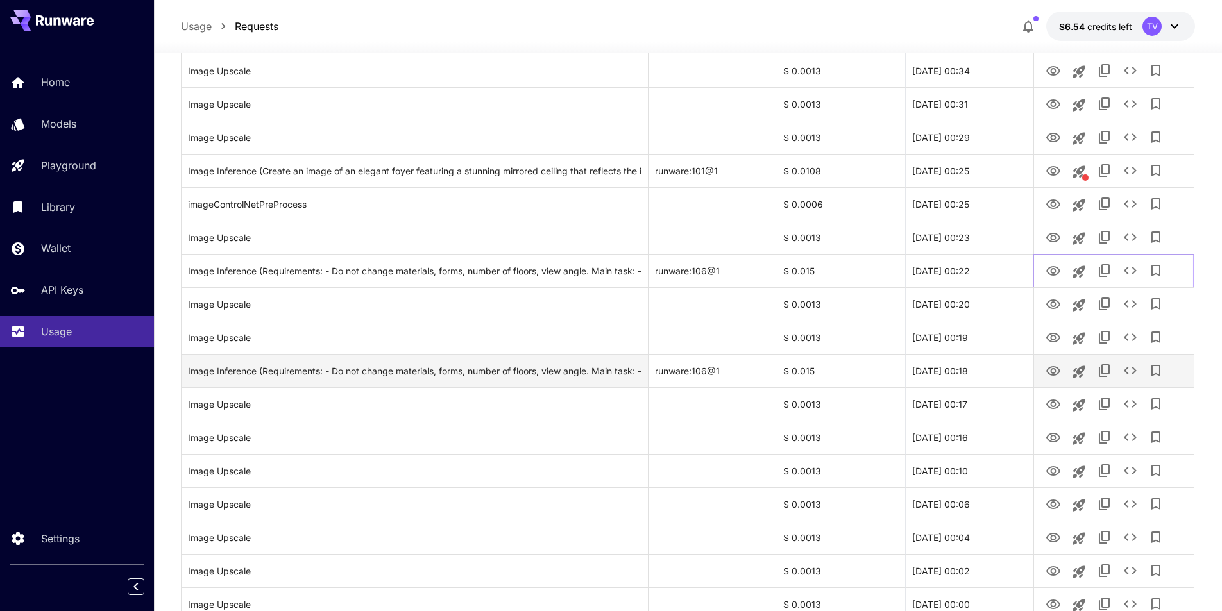
scroll to position [1210, 0]
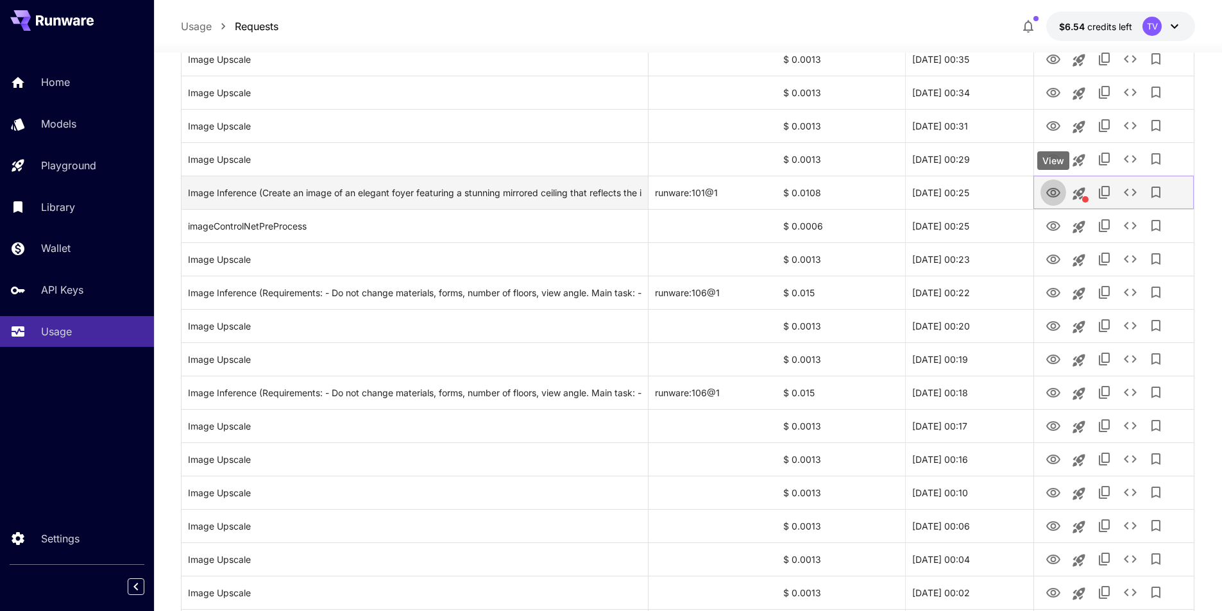
click at [1048, 189] on icon "View" at bounding box center [1052, 192] width 15 height 15
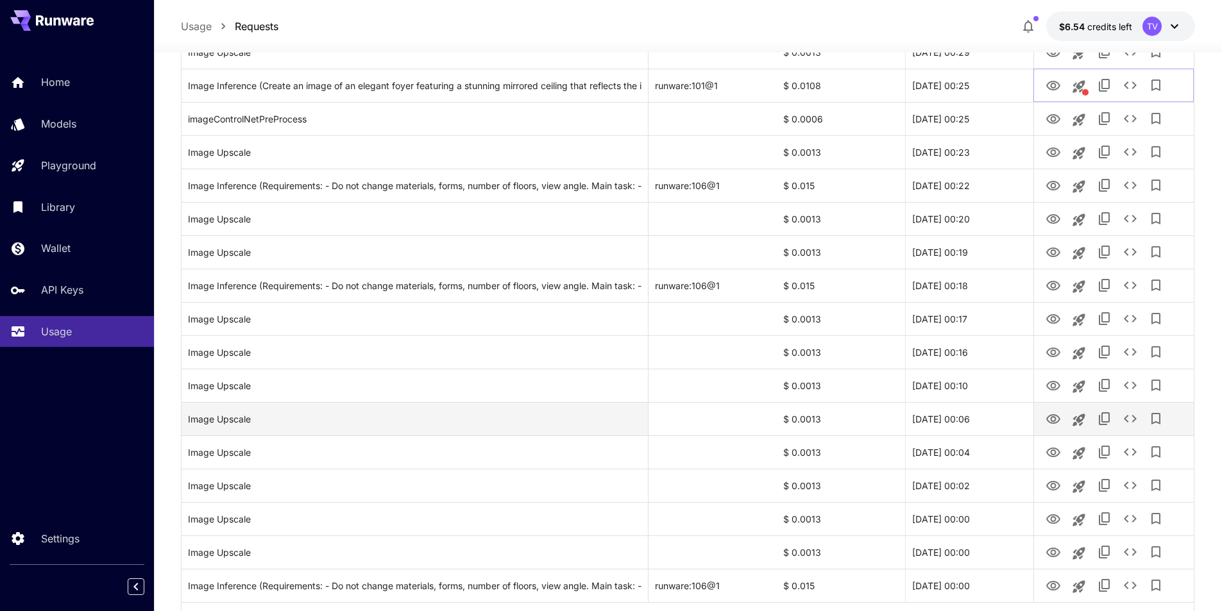
scroll to position [1338, 0]
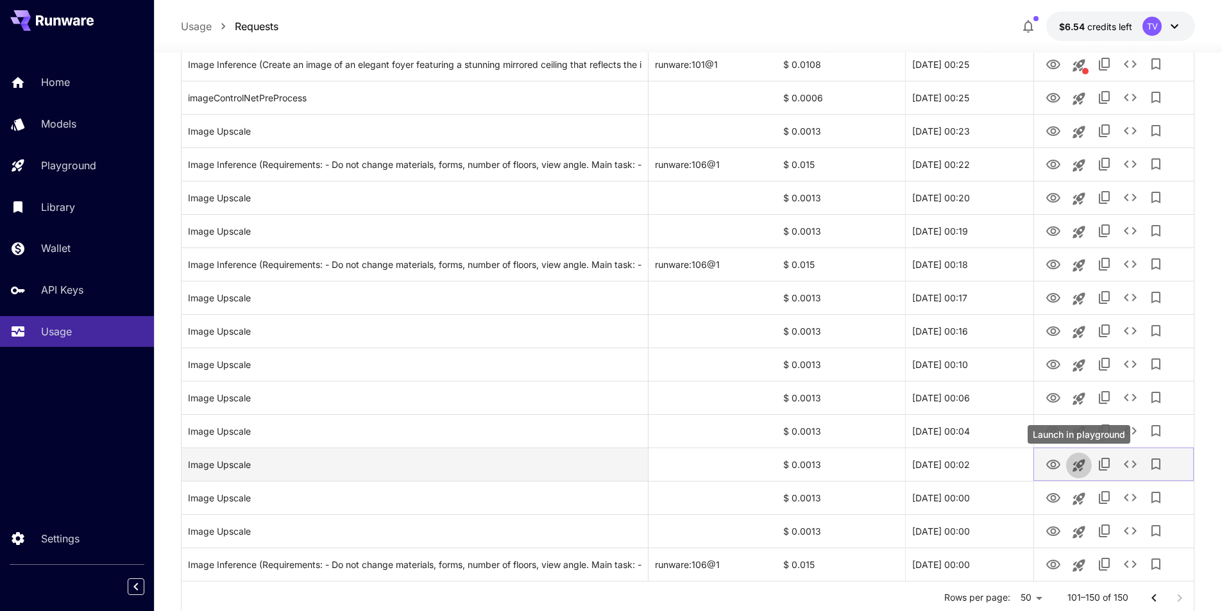
click at [1076, 463] on icon "Launch in playground" at bounding box center [1078, 465] width 15 height 15
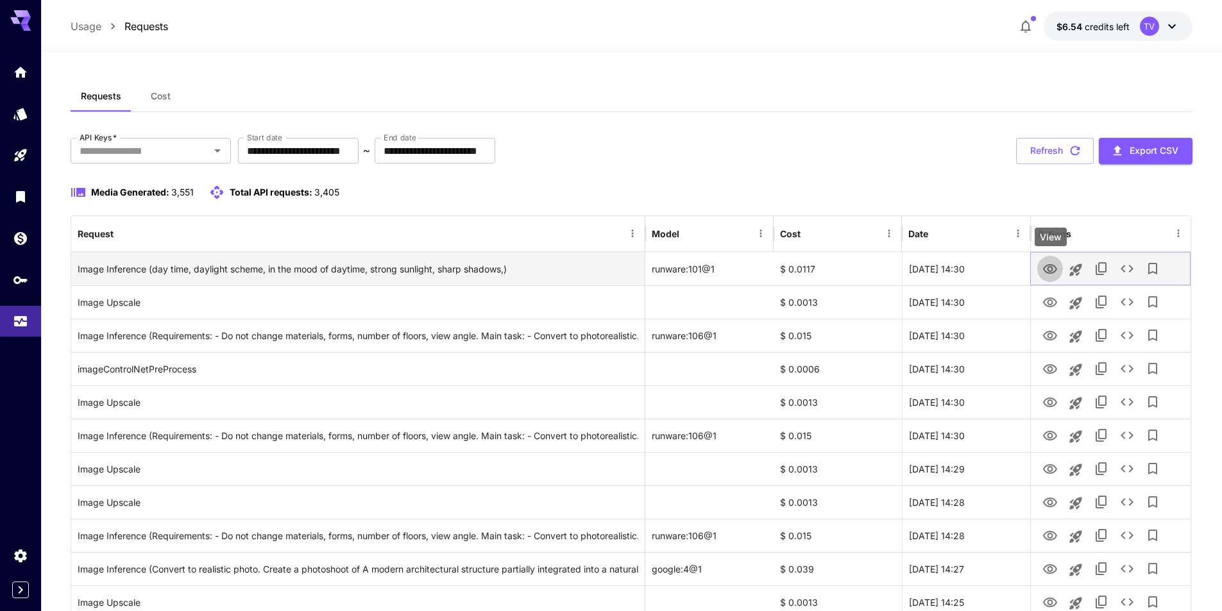
click at [1046, 269] on icon "View" at bounding box center [1049, 269] width 15 height 15
